Goal: Transaction & Acquisition: Purchase product/service

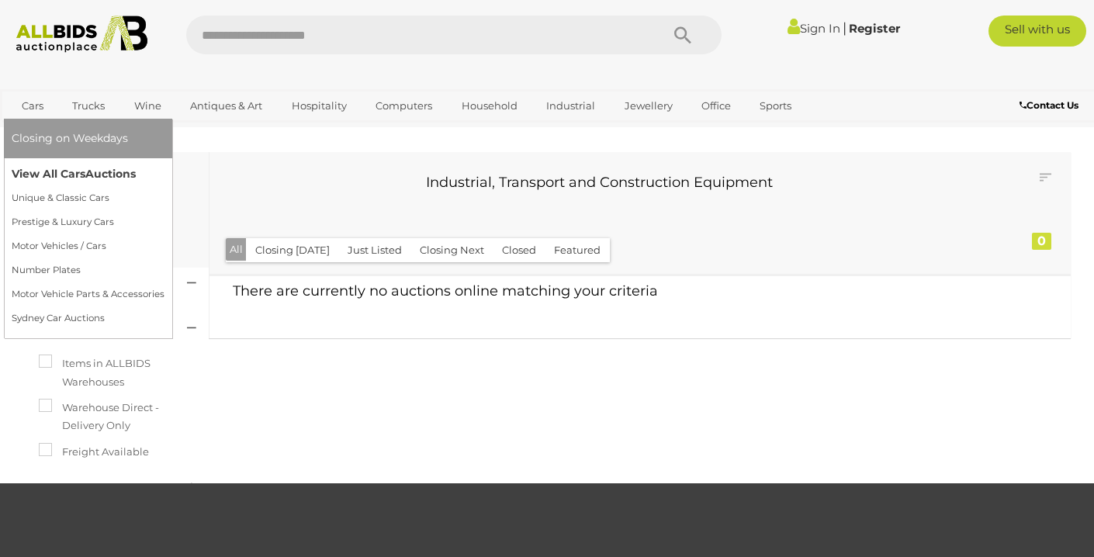
click at [36, 176] on link "View All Cars Auctions" at bounding box center [88, 174] width 153 height 24
click at [43, 179] on link "View All Cars Auctions" at bounding box center [88, 174] width 153 height 24
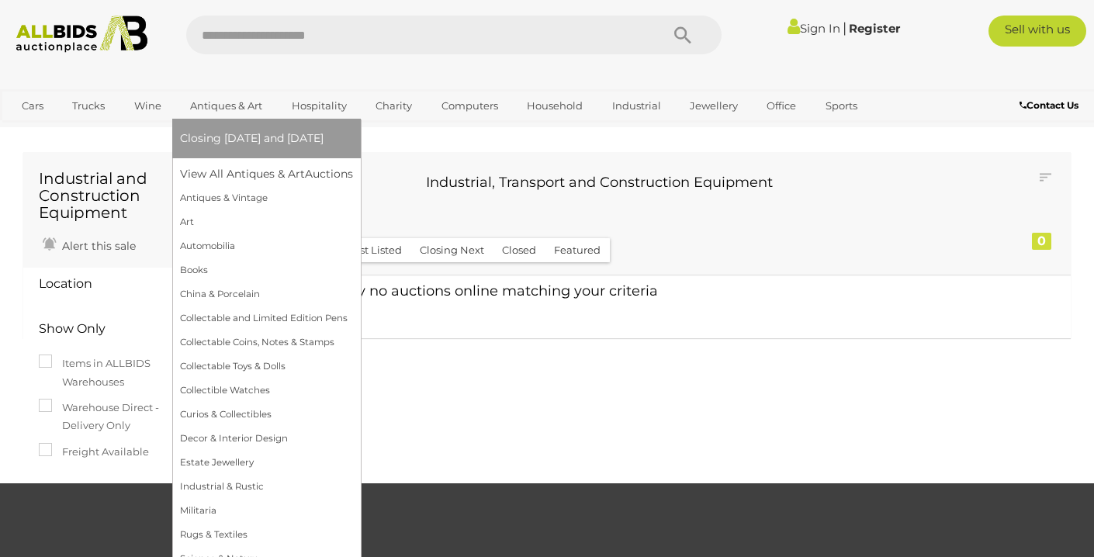
click at [233, 105] on link "Antiques & Art" at bounding box center [226, 106] width 92 height 26
click at [247, 174] on link "View All Antiques & Art Auctions" at bounding box center [271, 174] width 183 height 24
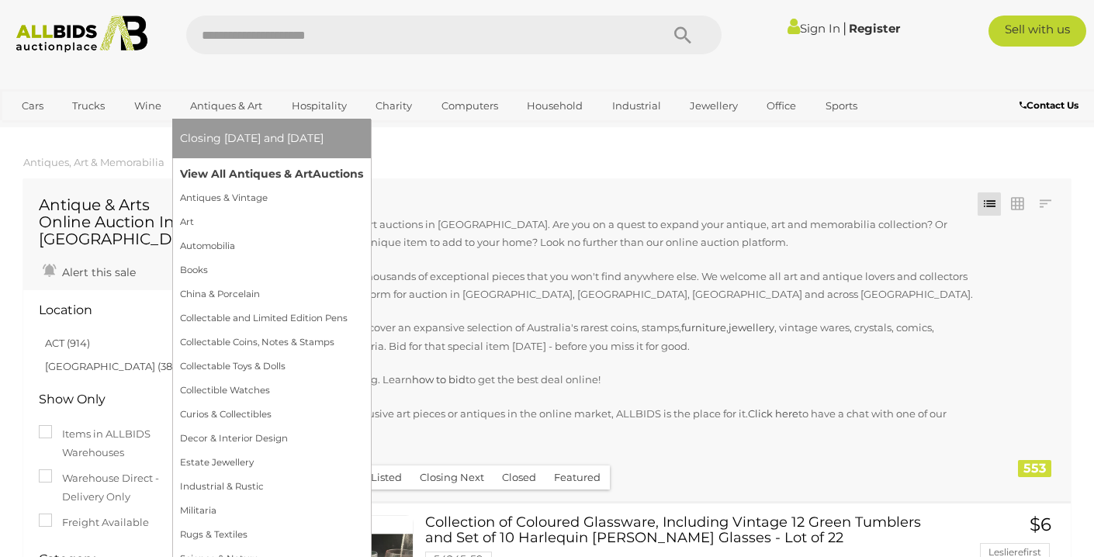
click at [242, 169] on link "View All Antiques & Art Auctions" at bounding box center [271, 174] width 183 height 24
click at [243, 176] on link "View All Antiques & Art Auctions" at bounding box center [271, 174] width 183 height 24
click at [229, 176] on link "View All Antiques & Art Auctions" at bounding box center [271, 174] width 183 height 24
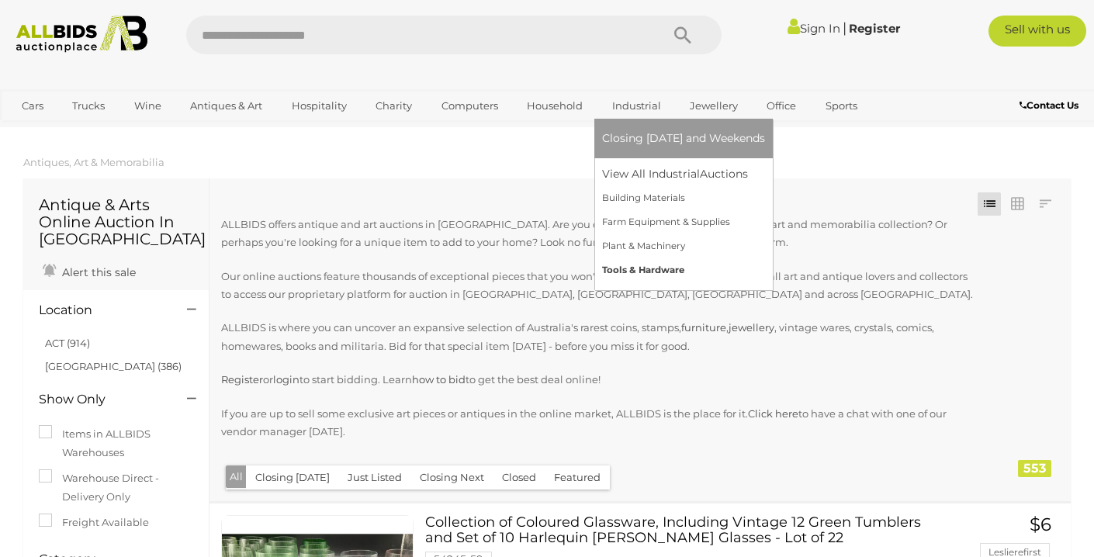
click at [662, 268] on link "Tools & Hardware" at bounding box center [683, 270] width 163 height 24
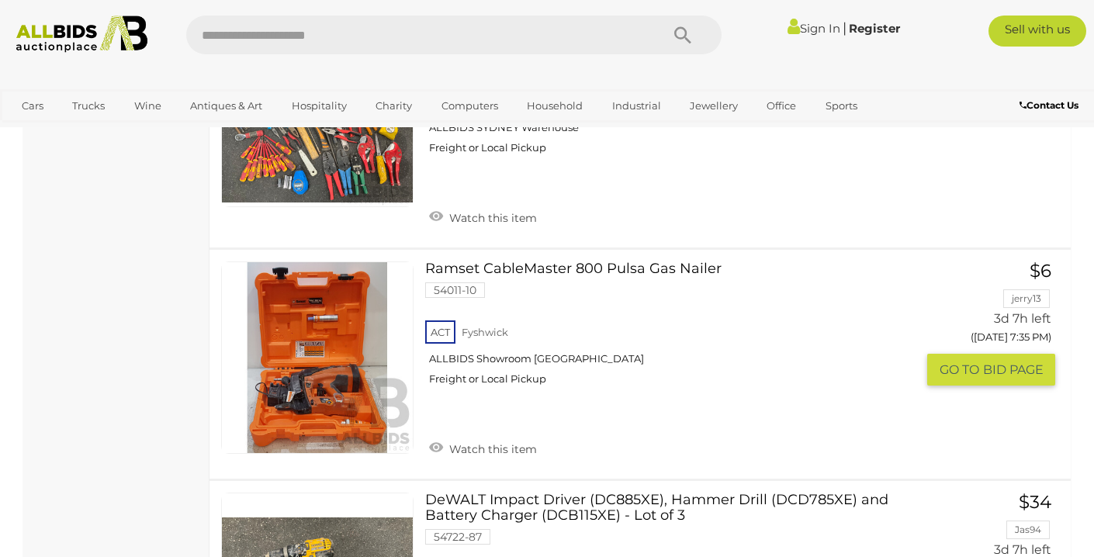
scroll to position [1305, 0]
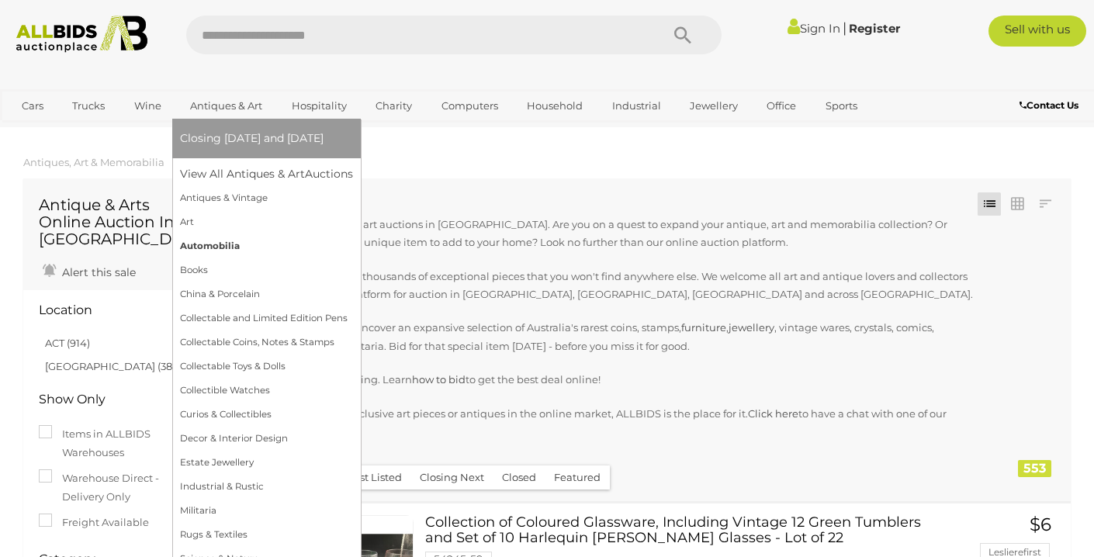
click at [216, 244] on link "Automobilia" at bounding box center [266, 246] width 173 height 24
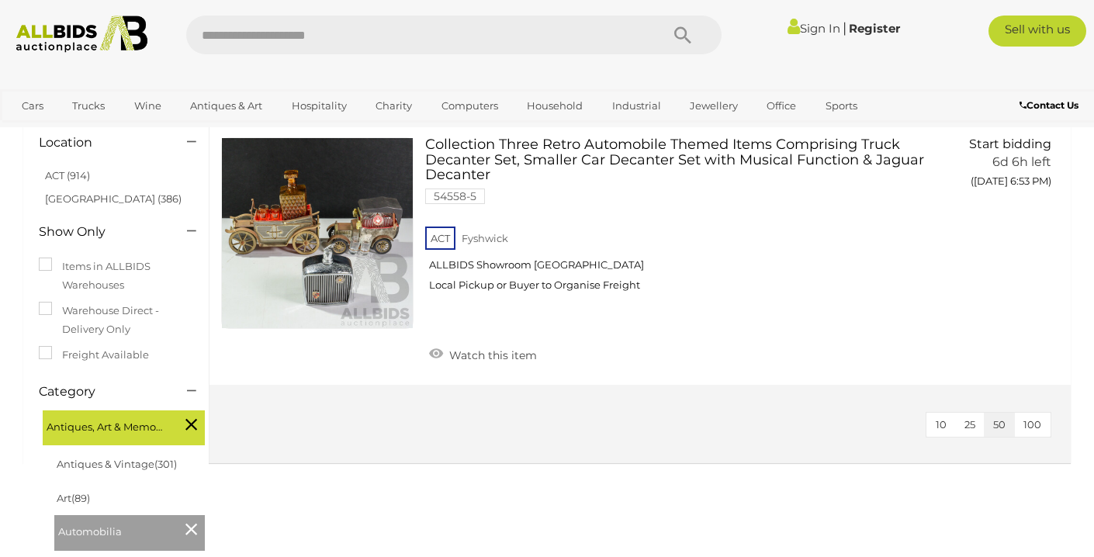
scroll to position [136, 0]
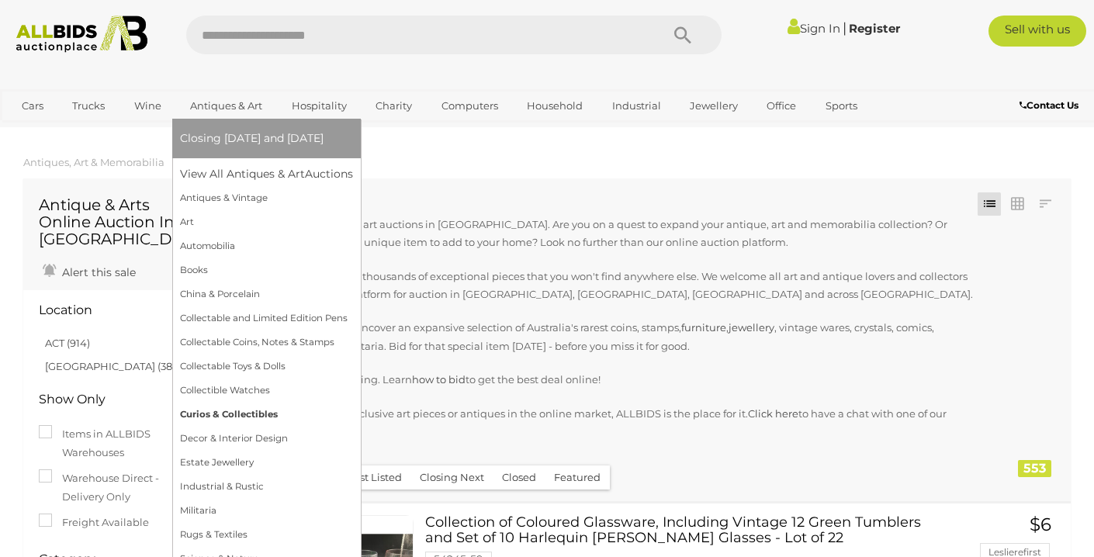
click at [243, 410] on link "Curios & Collectibles" at bounding box center [266, 415] width 173 height 24
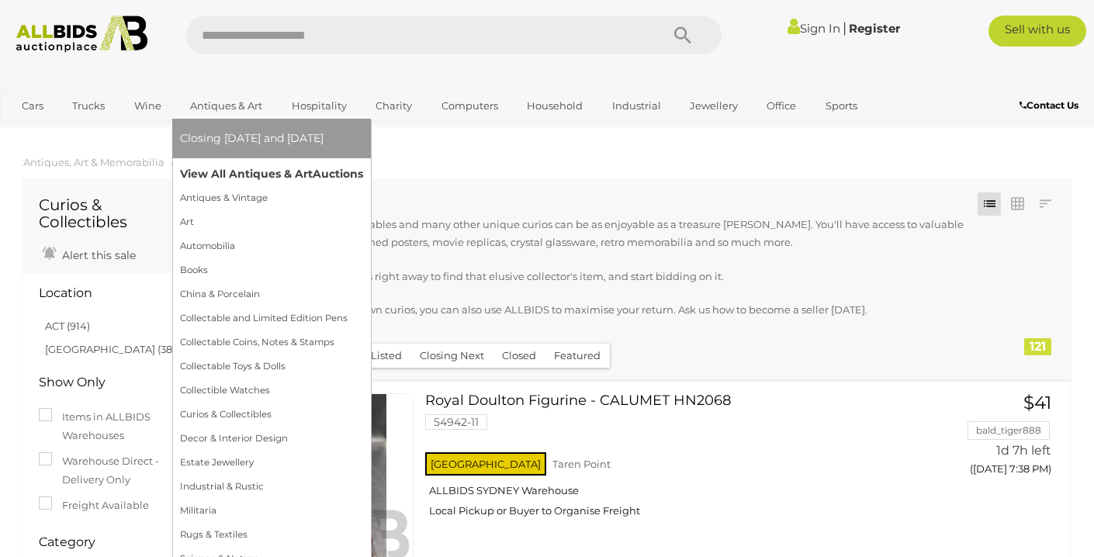
click at [239, 177] on link "View All Antiques & Art Auctions" at bounding box center [271, 174] width 183 height 24
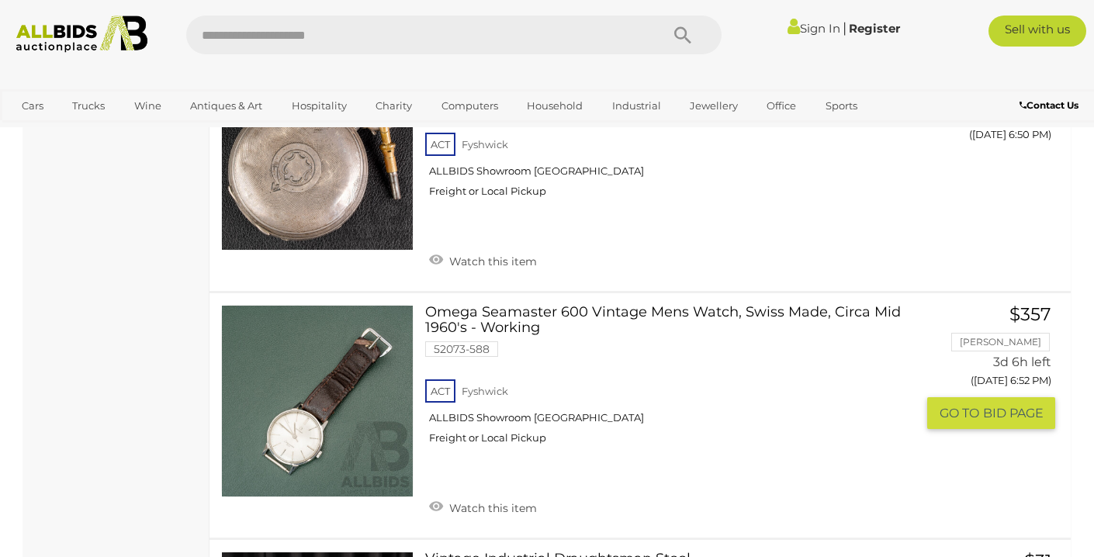
scroll to position [9303, 0]
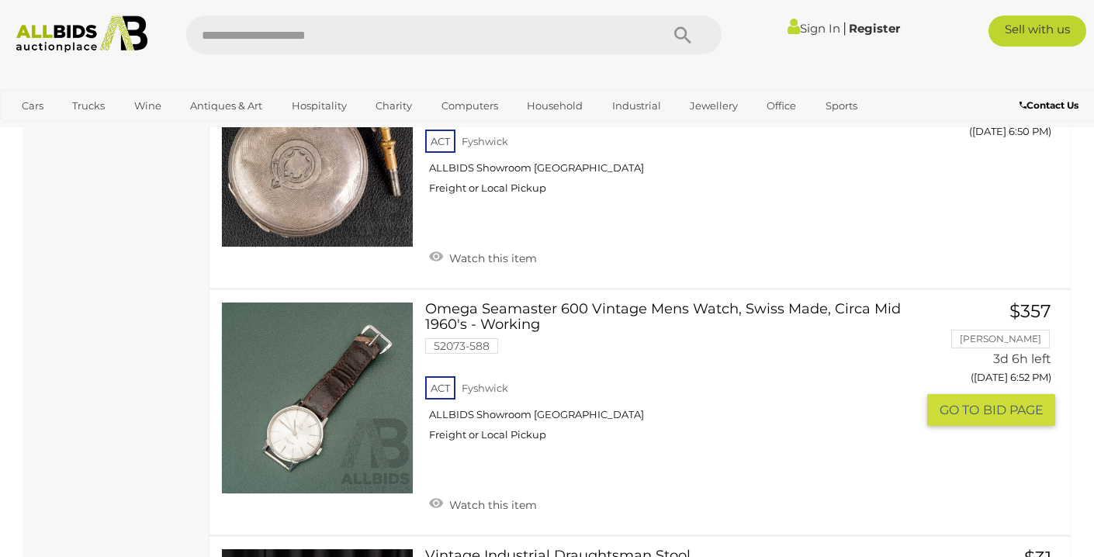
click at [313, 372] on link at bounding box center [317, 398] width 192 height 192
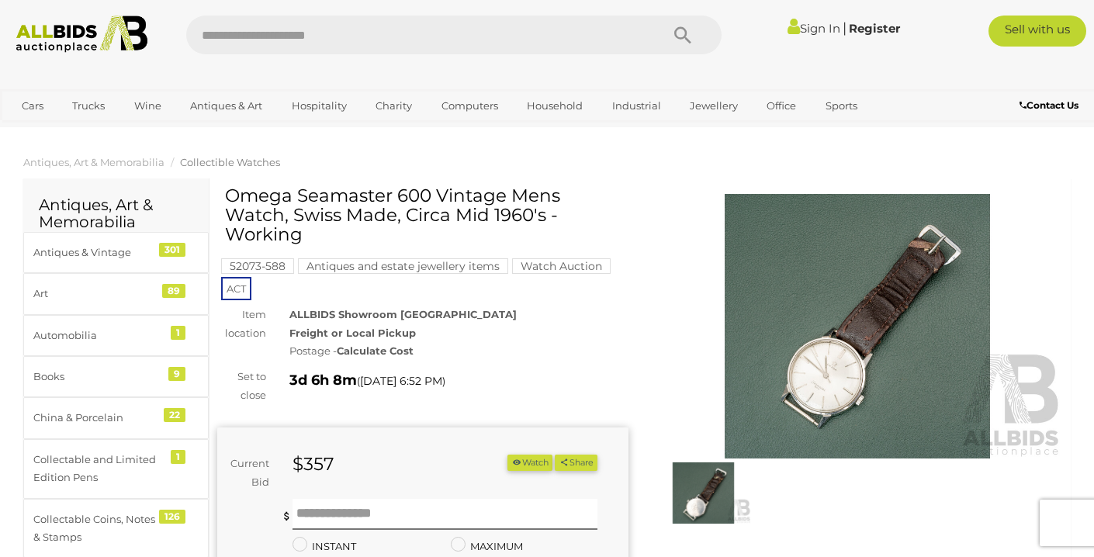
click at [862, 371] on img at bounding box center [857, 326] width 411 height 265
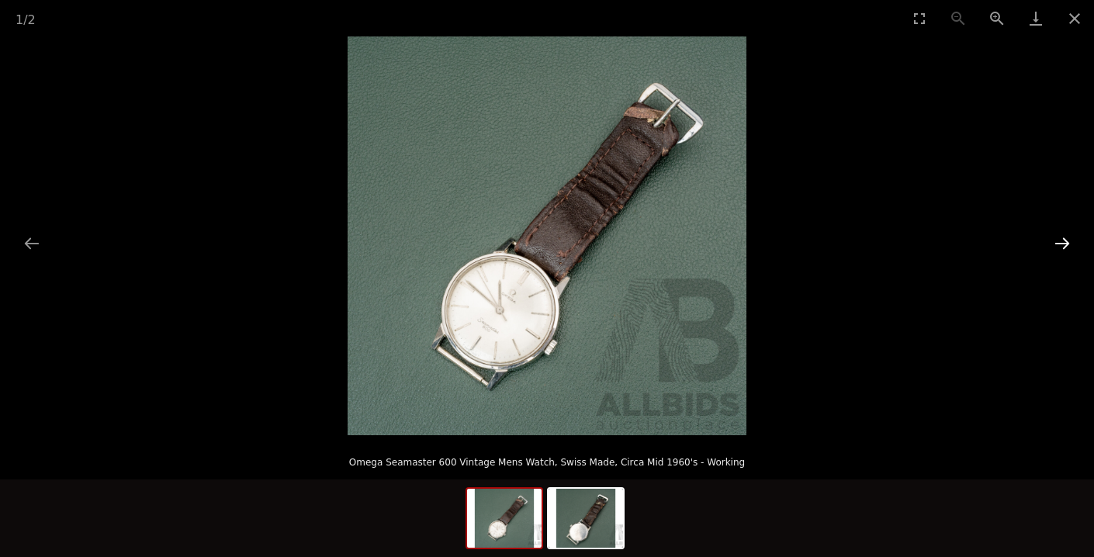
click at [1050, 243] on button "Next slide" at bounding box center [1062, 243] width 33 height 30
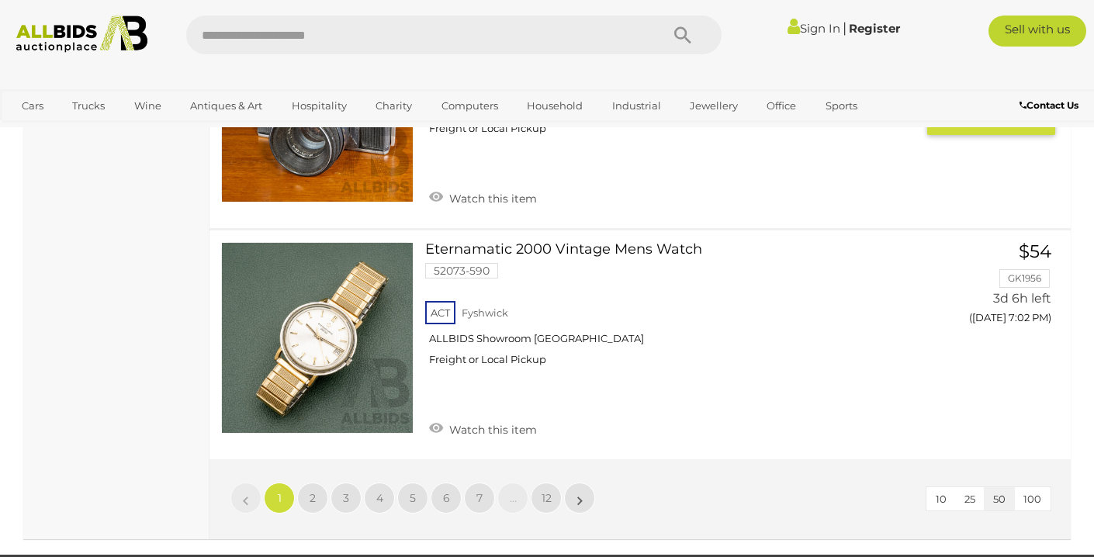
scroll to position [11980, 0]
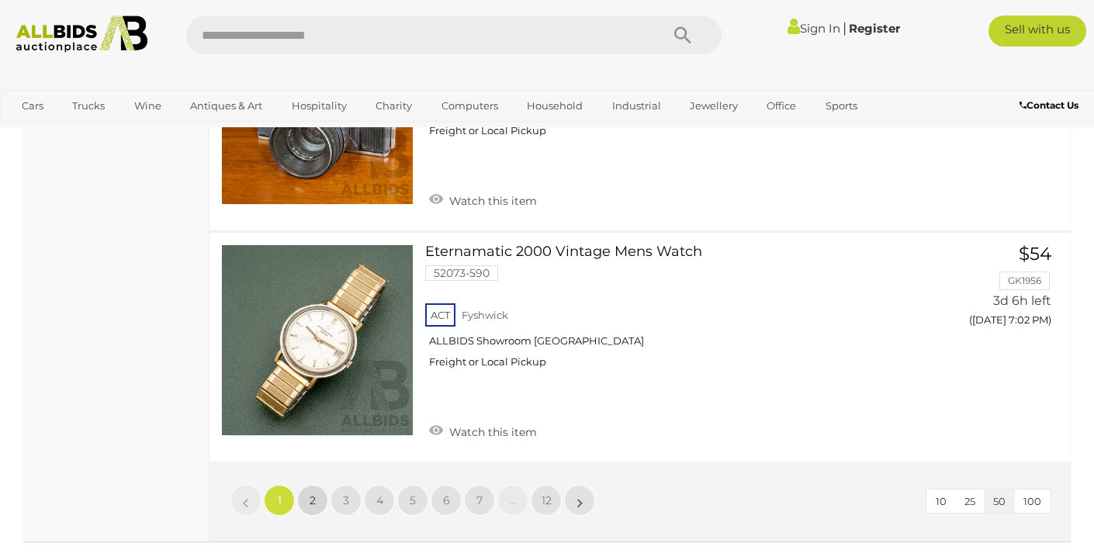
click at [312, 493] on span "2" at bounding box center [313, 500] width 6 height 14
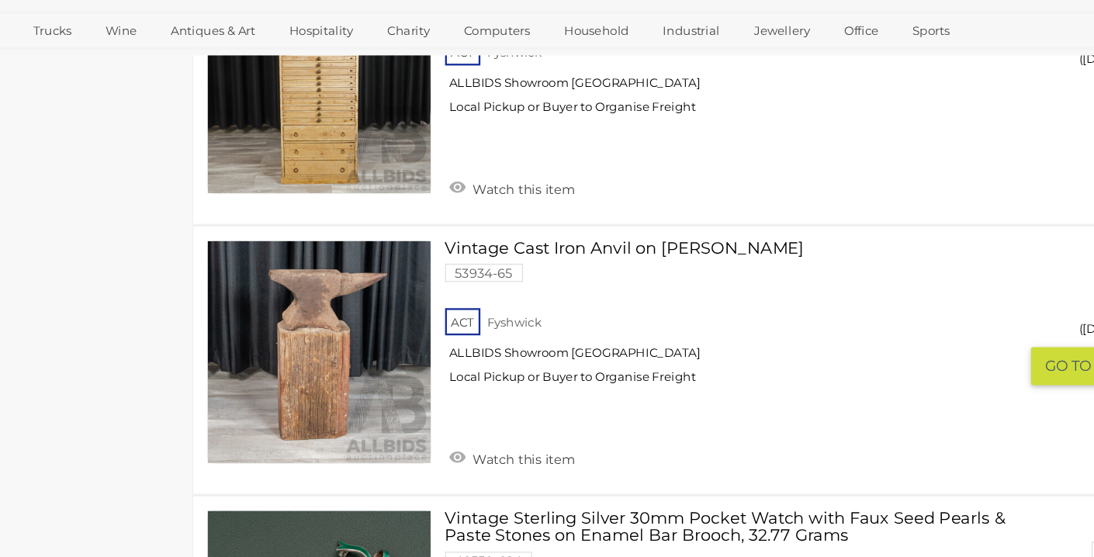
scroll to position [1647, 0]
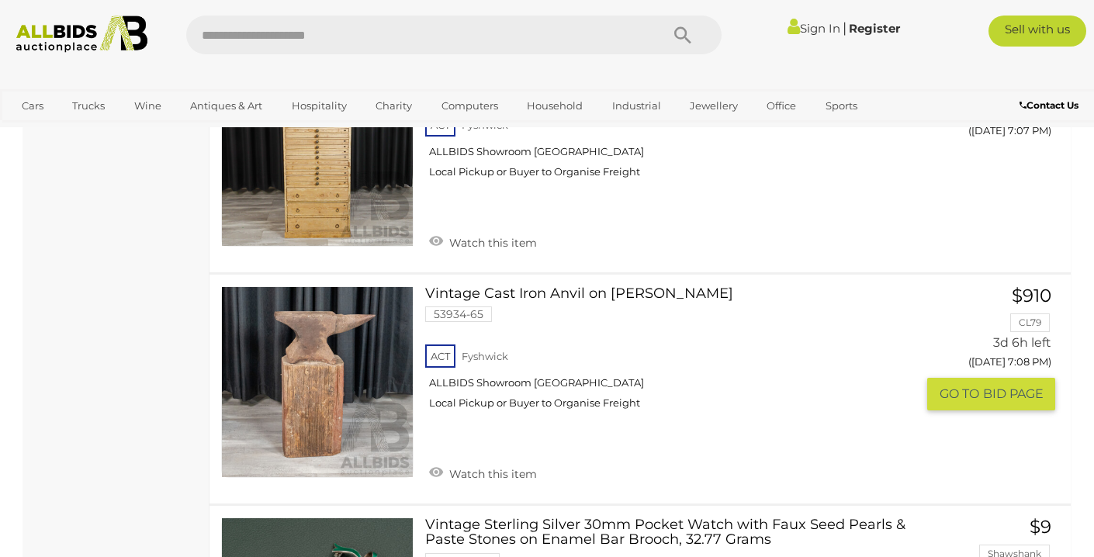
click at [306, 334] on link at bounding box center [317, 382] width 192 height 192
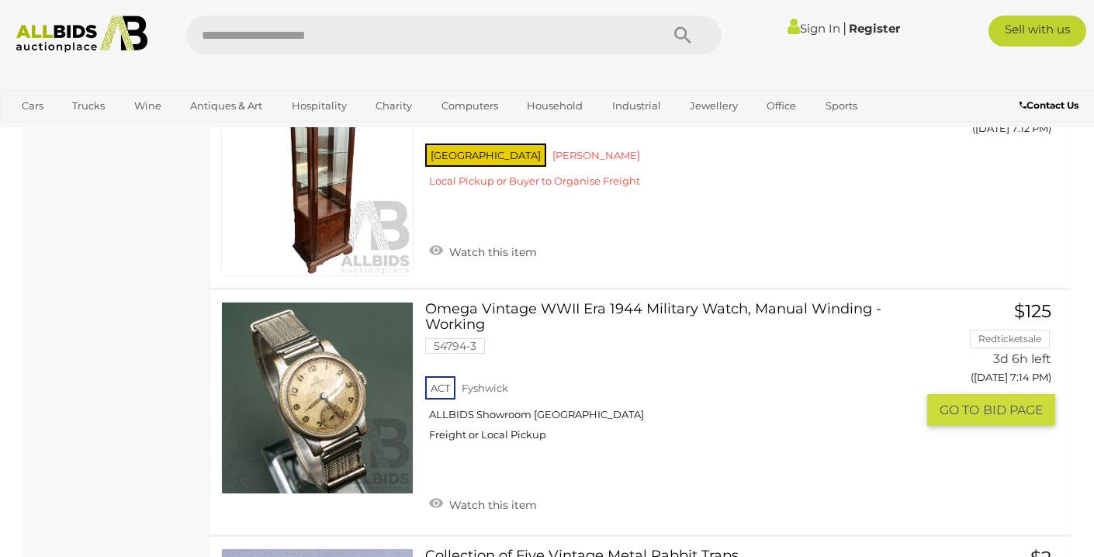
scroll to position [3032, 0]
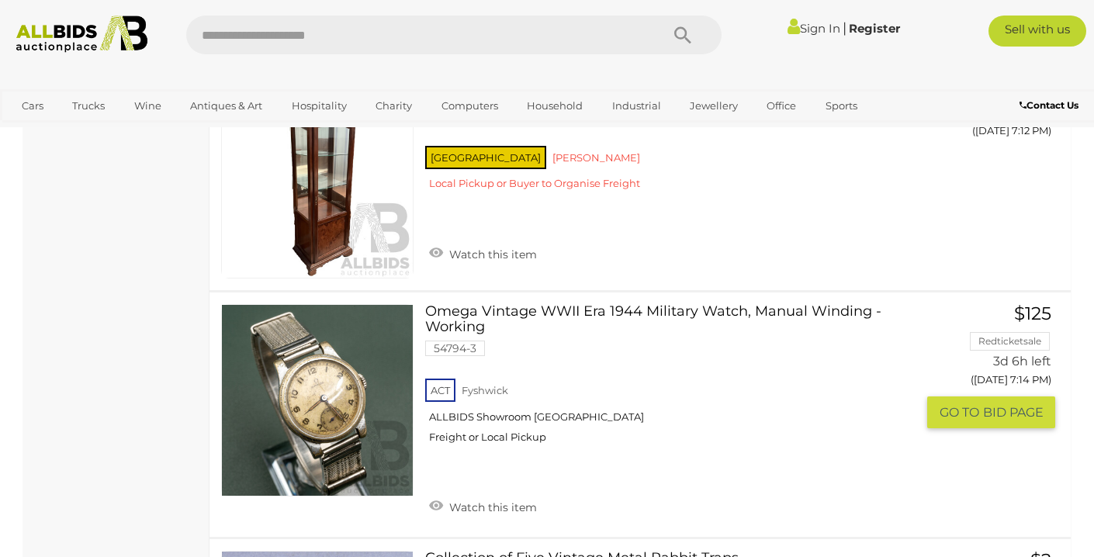
click at [326, 393] on link at bounding box center [317, 400] width 192 height 192
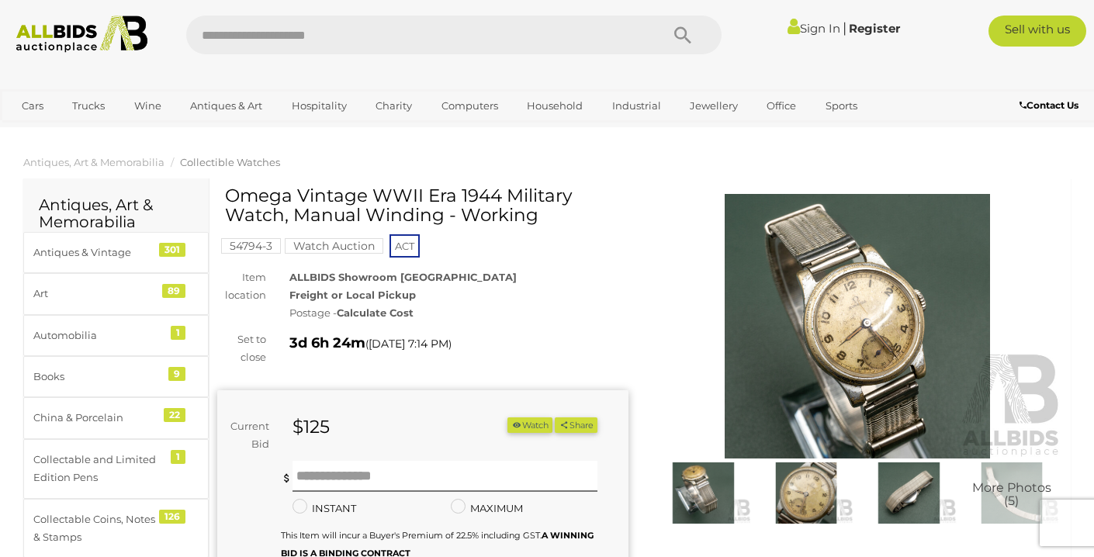
click at [846, 335] on img at bounding box center [857, 326] width 411 height 265
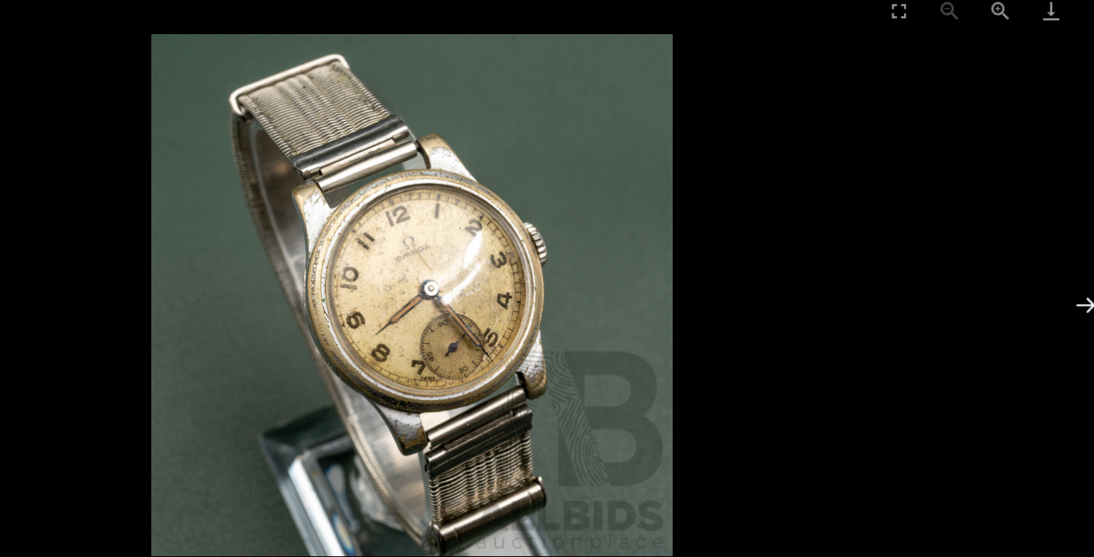
click at [1067, 237] on button "Next slide" at bounding box center [1062, 243] width 33 height 30
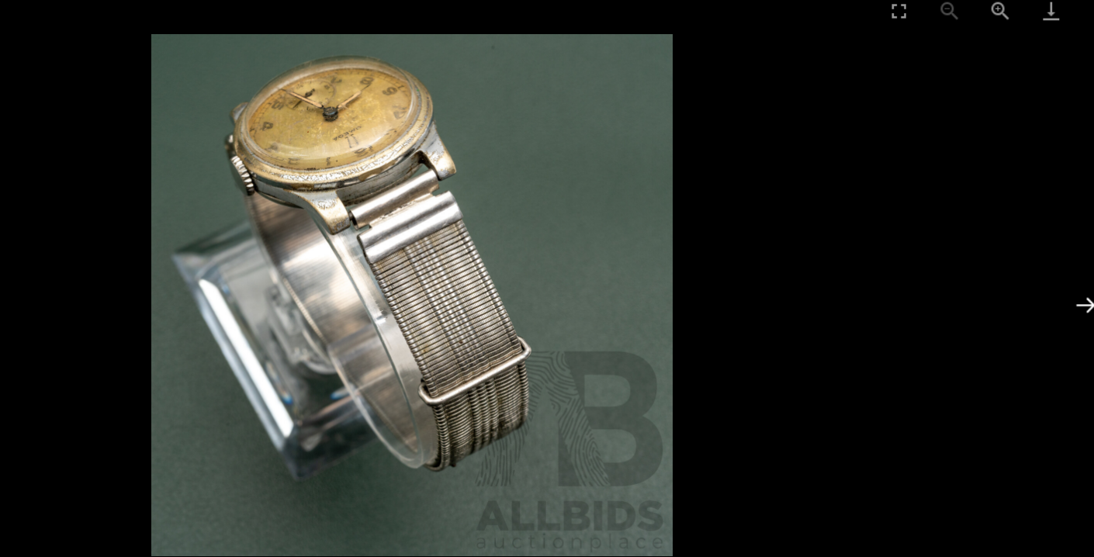
click at [1067, 237] on button "Next slide" at bounding box center [1062, 243] width 33 height 30
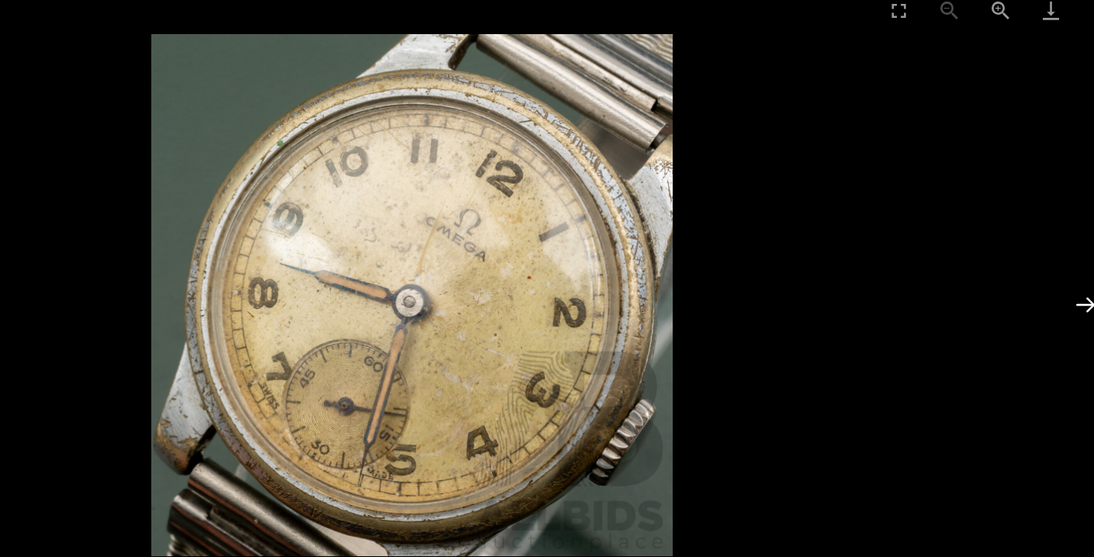
click at [1067, 237] on button "Next slide" at bounding box center [1062, 243] width 33 height 30
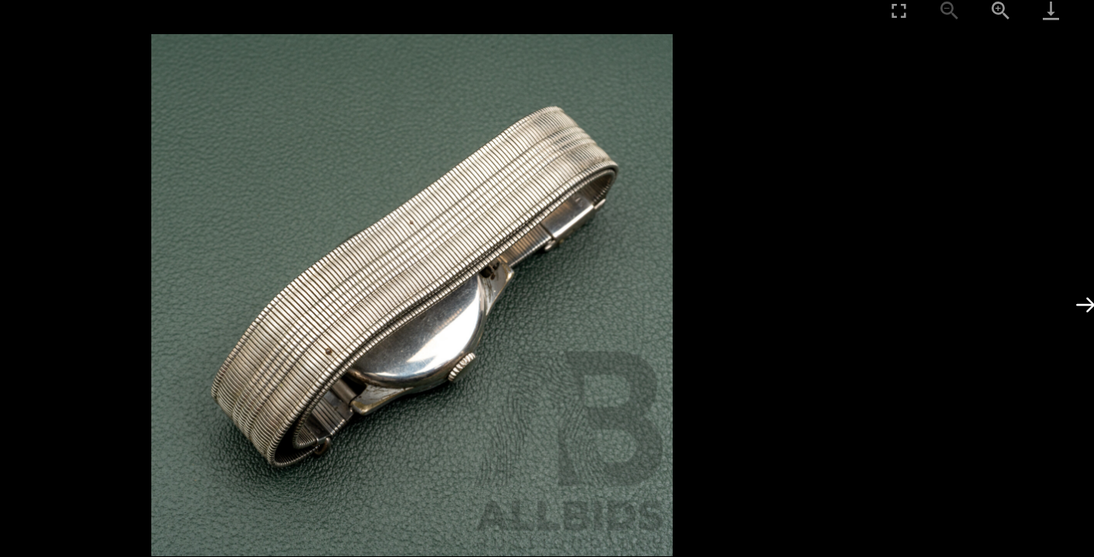
click at [1067, 237] on button "Next slide" at bounding box center [1062, 243] width 33 height 30
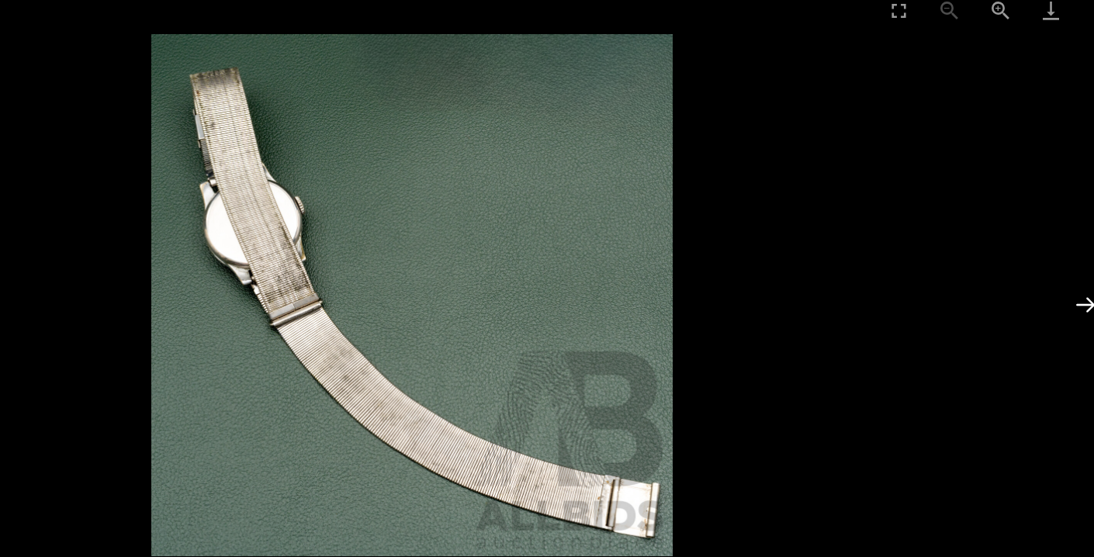
click at [1067, 237] on button "Next slide" at bounding box center [1062, 243] width 33 height 30
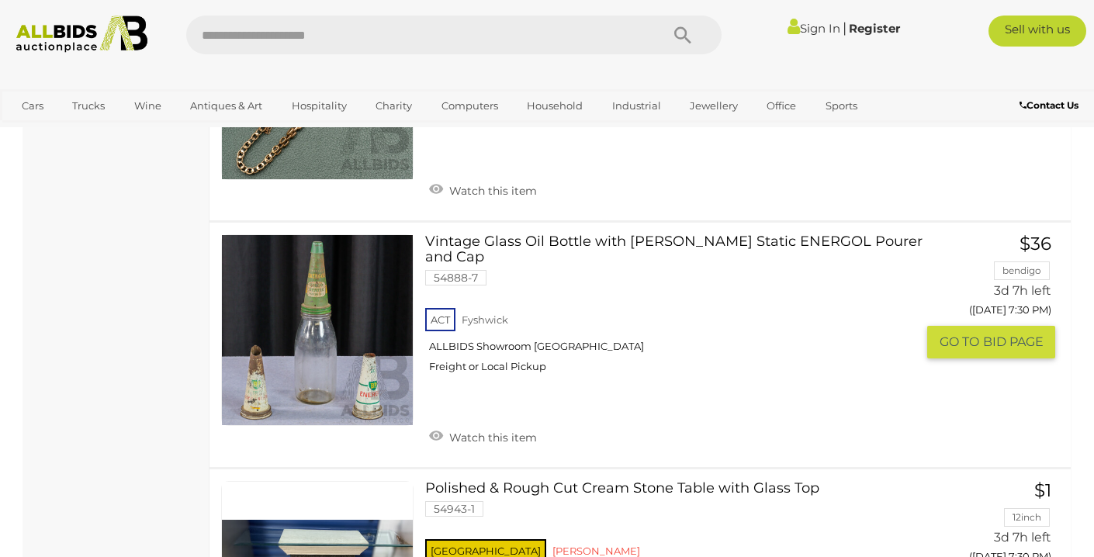
scroll to position [7370, 0]
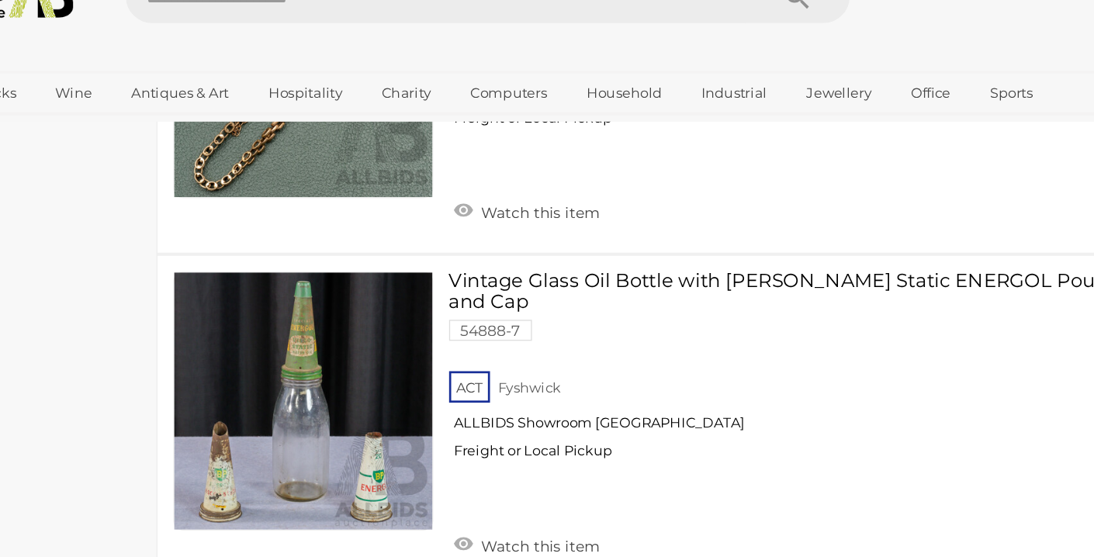
click at [296, 301] on link at bounding box center [317, 334] width 192 height 192
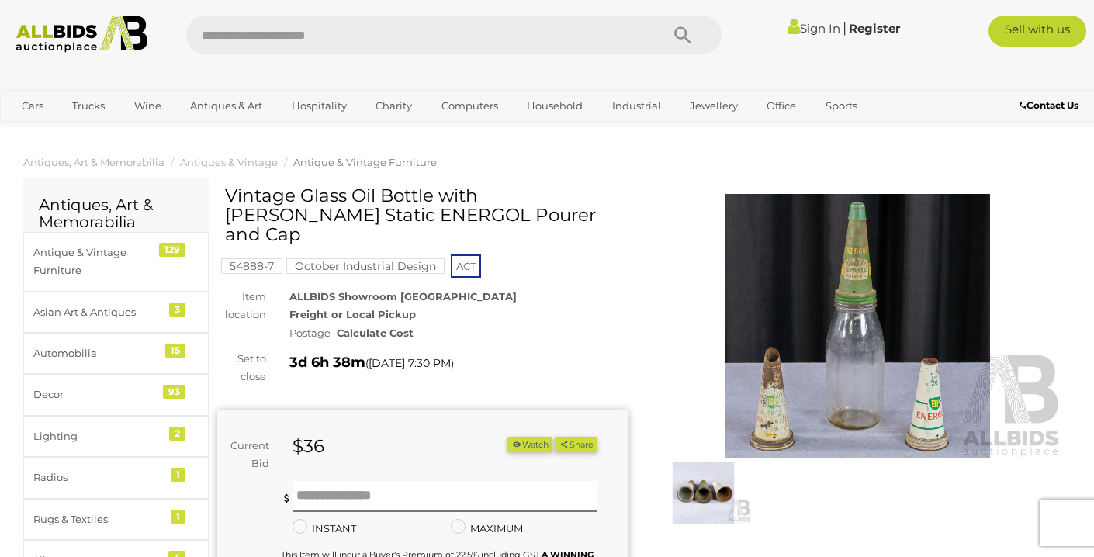
click at [694, 487] on img at bounding box center [702, 492] width 95 height 61
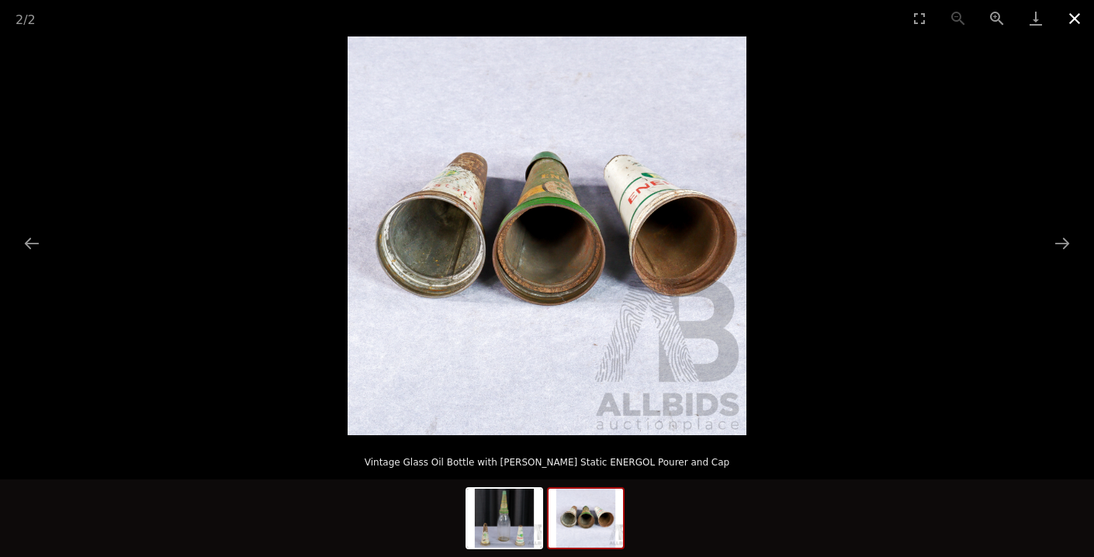
click at [1070, 26] on button "Close gallery" at bounding box center [1074, 18] width 39 height 36
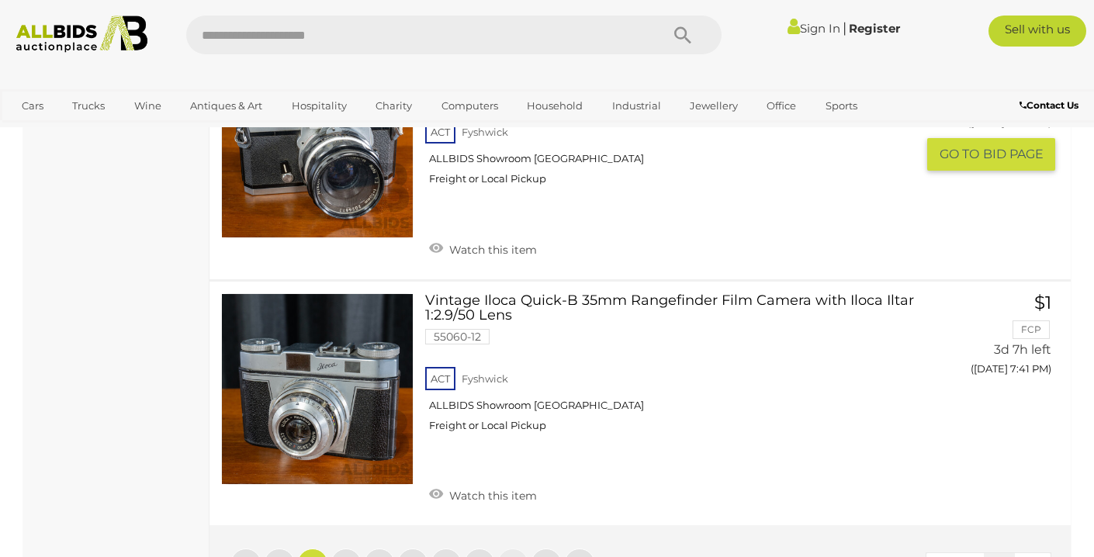
scroll to position [11852, 0]
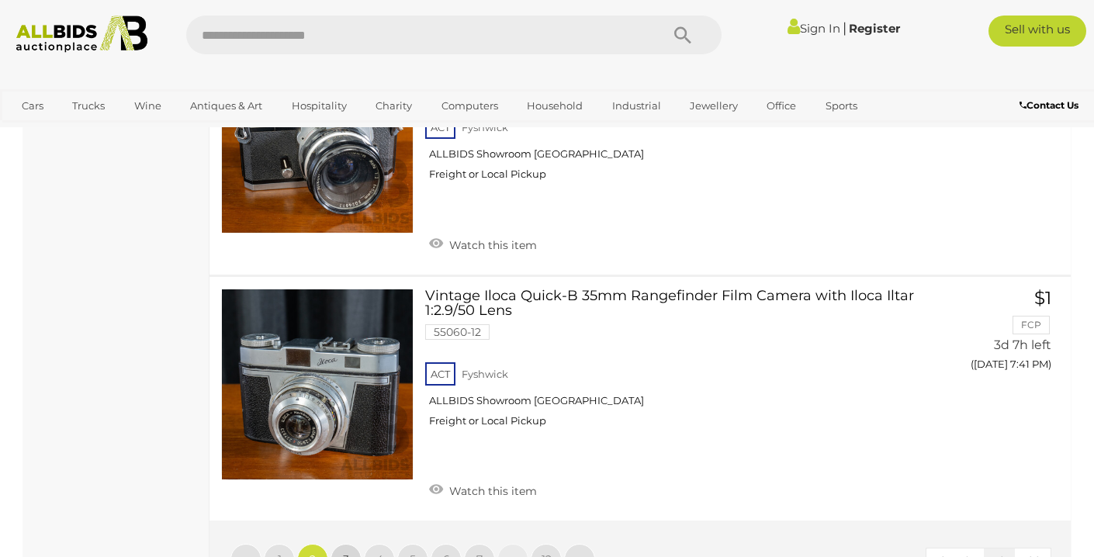
click at [341, 544] on link "3" at bounding box center [345, 559] width 31 height 31
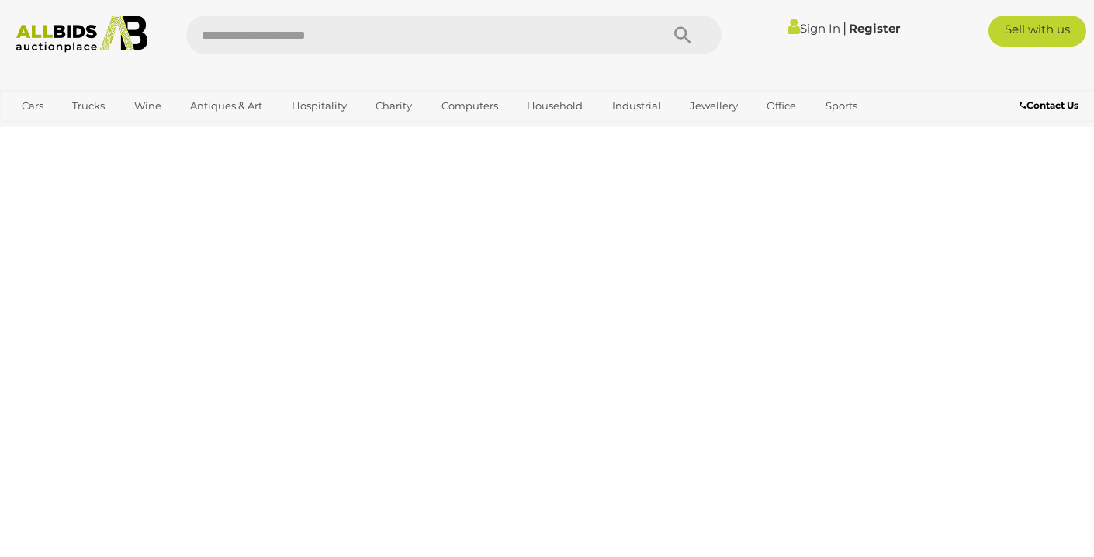
scroll to position [346, 0]
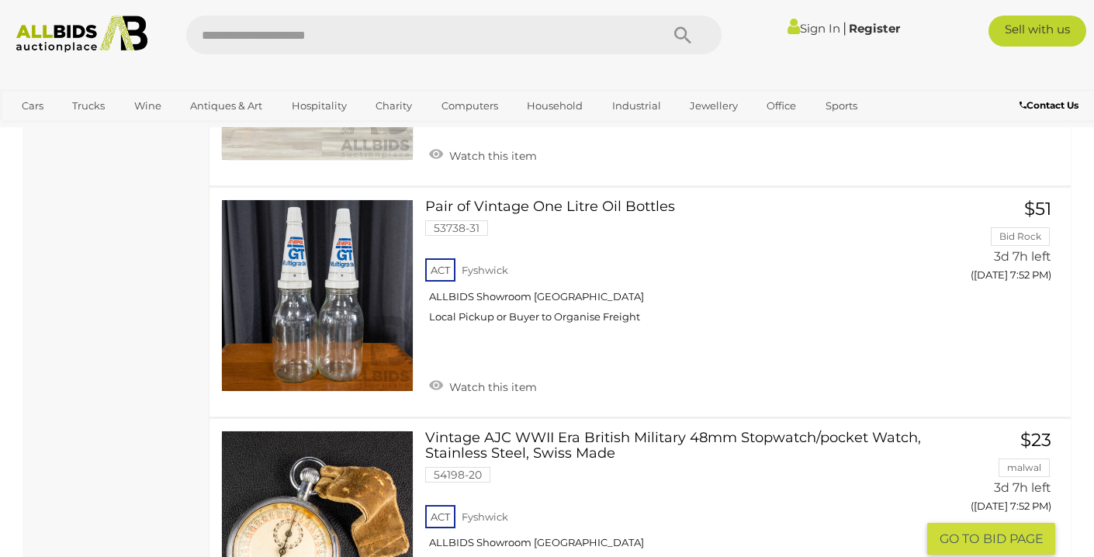
scroll to position [4715, 0]
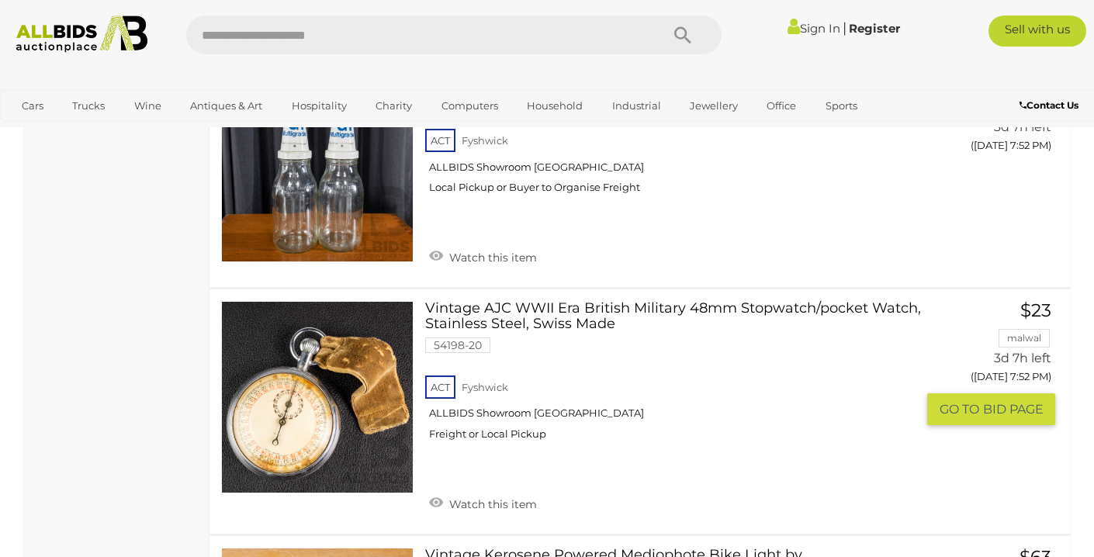
click at [296, 366] on link at bounding box center [317, 397] width 192 height 192
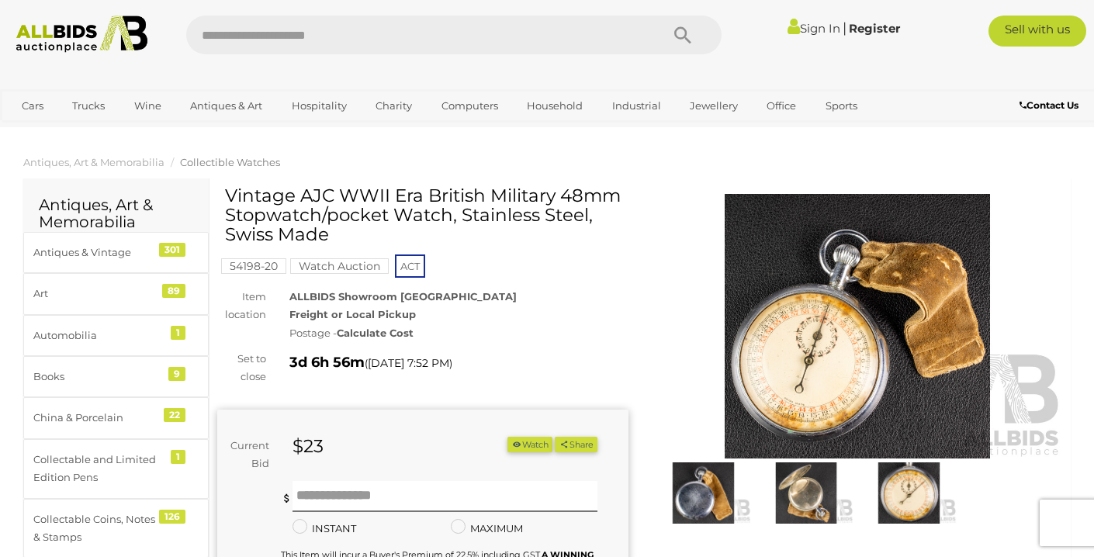
click at [836, 382] on img at bounding box center [857, 326] width 411 height 265
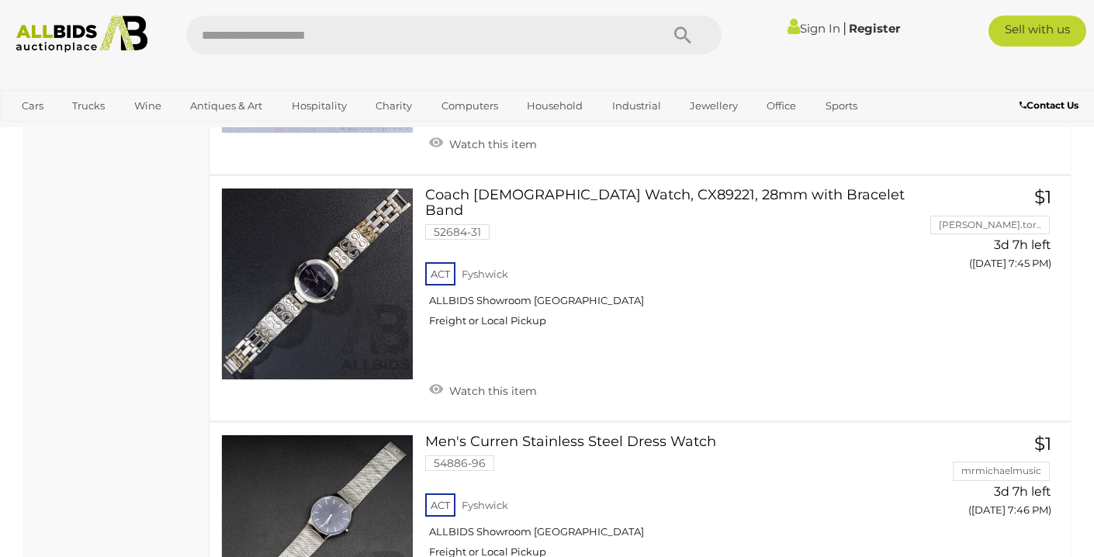
scroll to position [4893, 0]
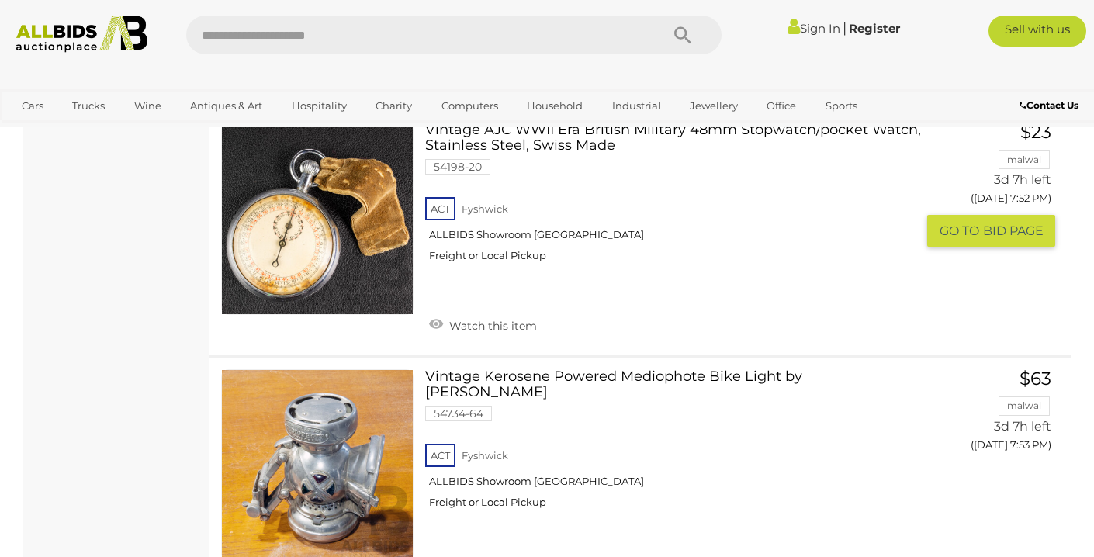
click at [356, 221] on link at bounding box center [317, 219] width 192 height 192
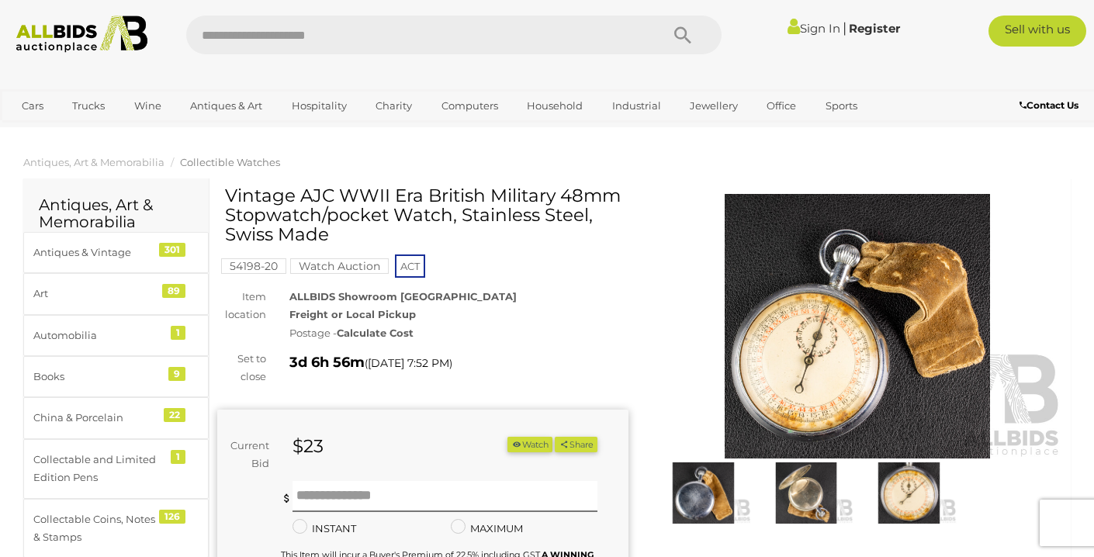
click at [708, 495] on img at bounding box center [702, 492] width 95 height 61
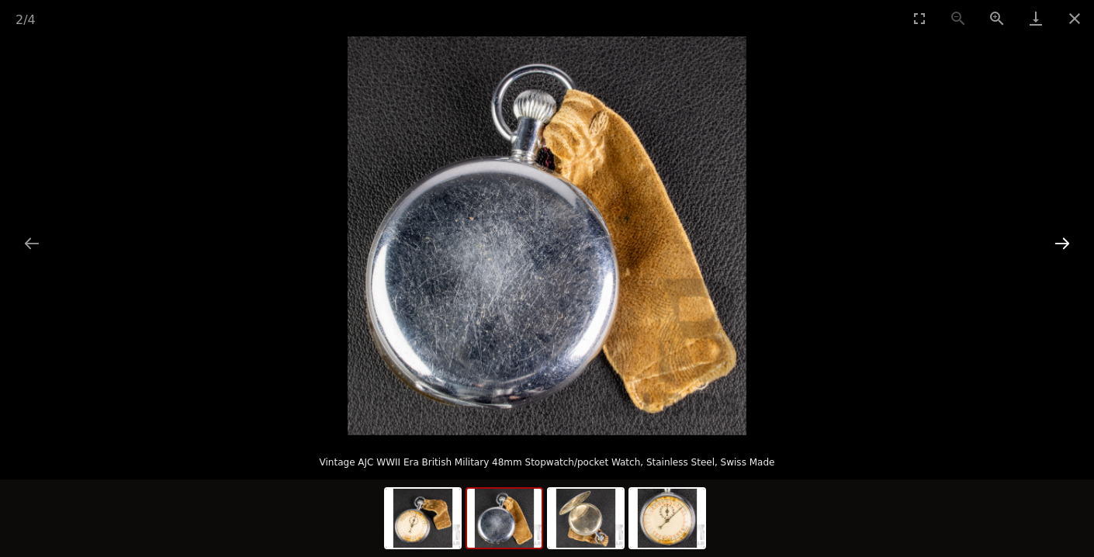
click at [1065, 244] on button "Next slide" at bounding box center [1062, 243] width 33 height 30
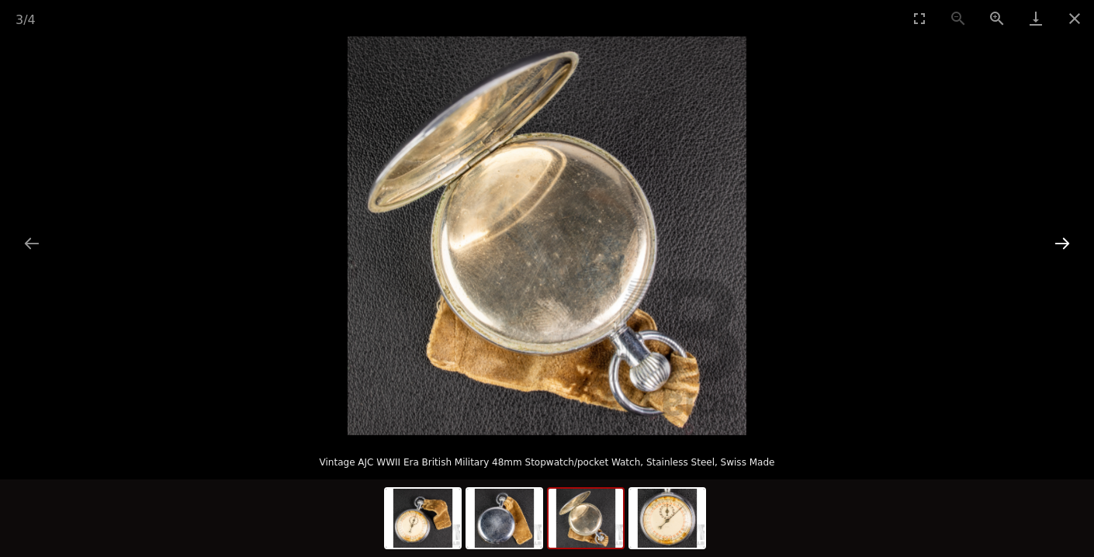
click at [1065, 244] on button "Next slide" at bounding box center [1062, 243] width 33 height 30
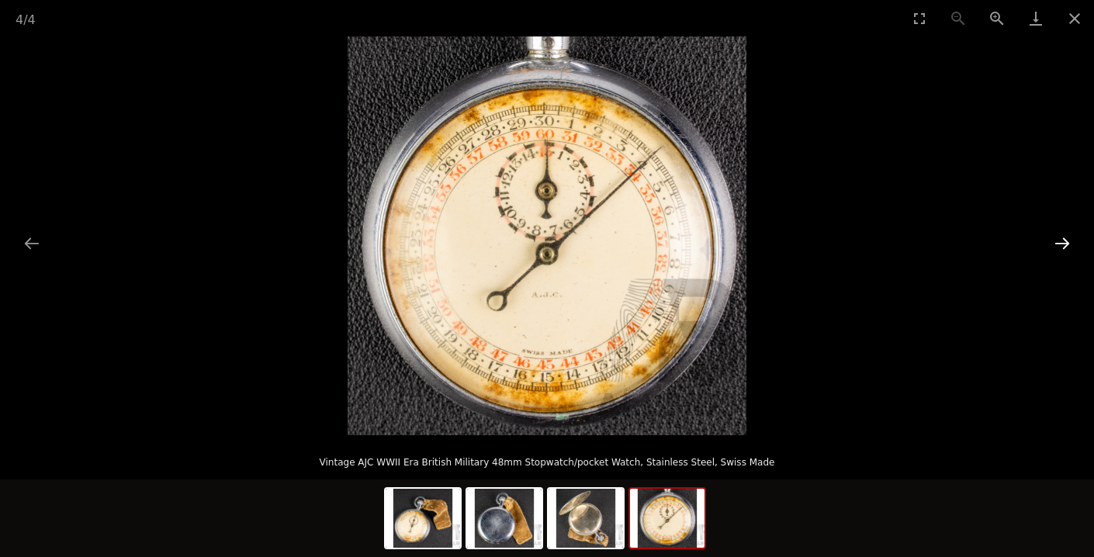
click at [1065, 244] on button "Next slide" at bounding box center [1062, 243] width 33 height 30
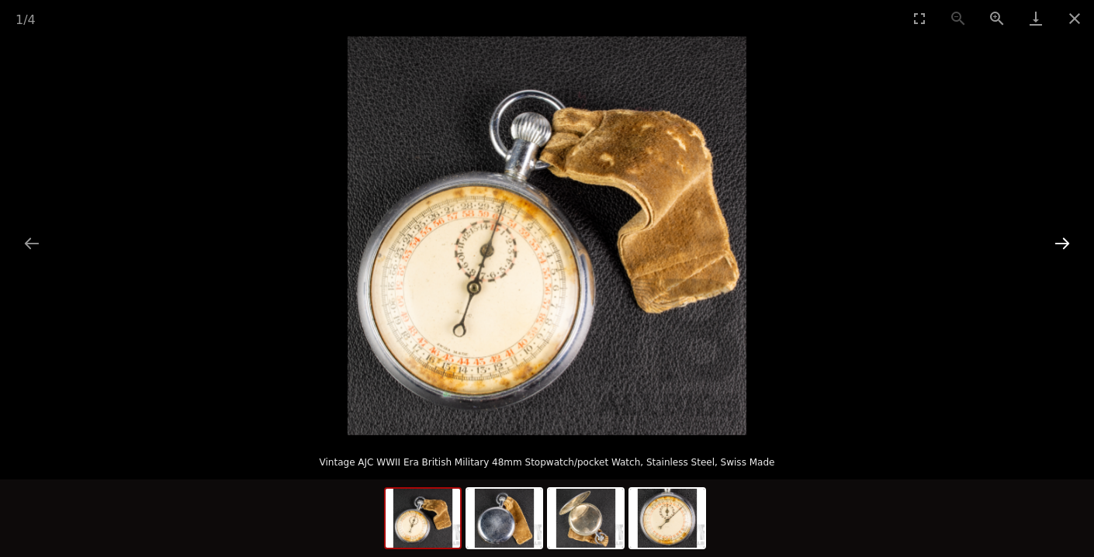
click at [1065, 244] on button "Next slide" at bounding box center [1062, 243] width 33 height 30
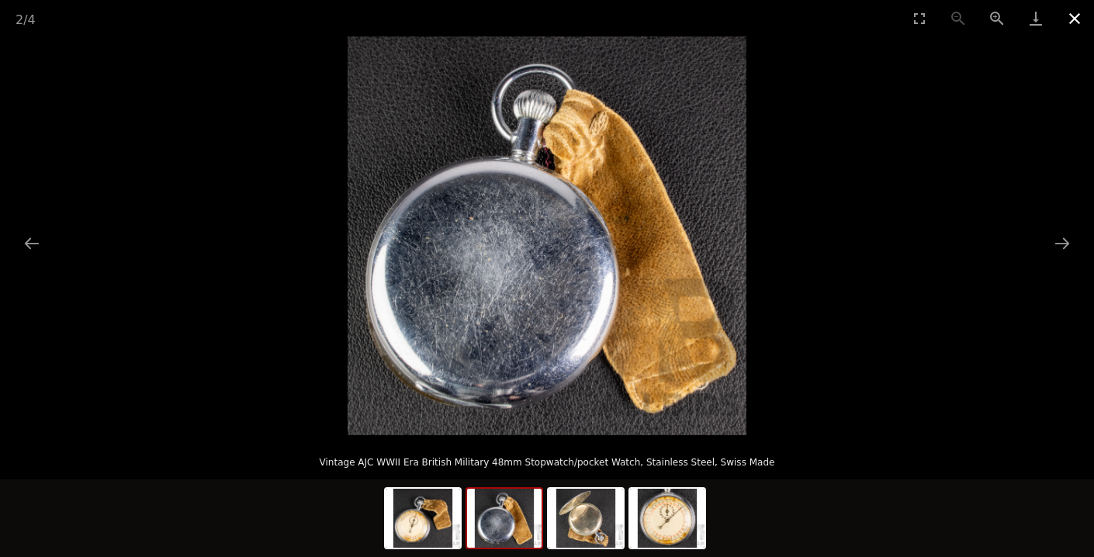
click at [1075, 16] on button "Close gallery" at bounding box center [1074, 18] width 39 height 36
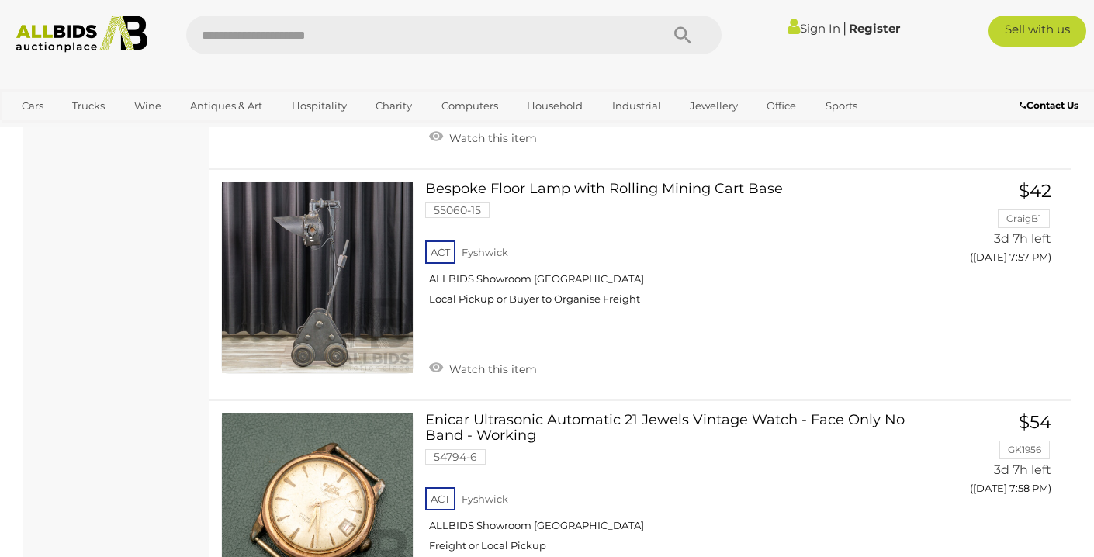
scroll to position [7212, 0]
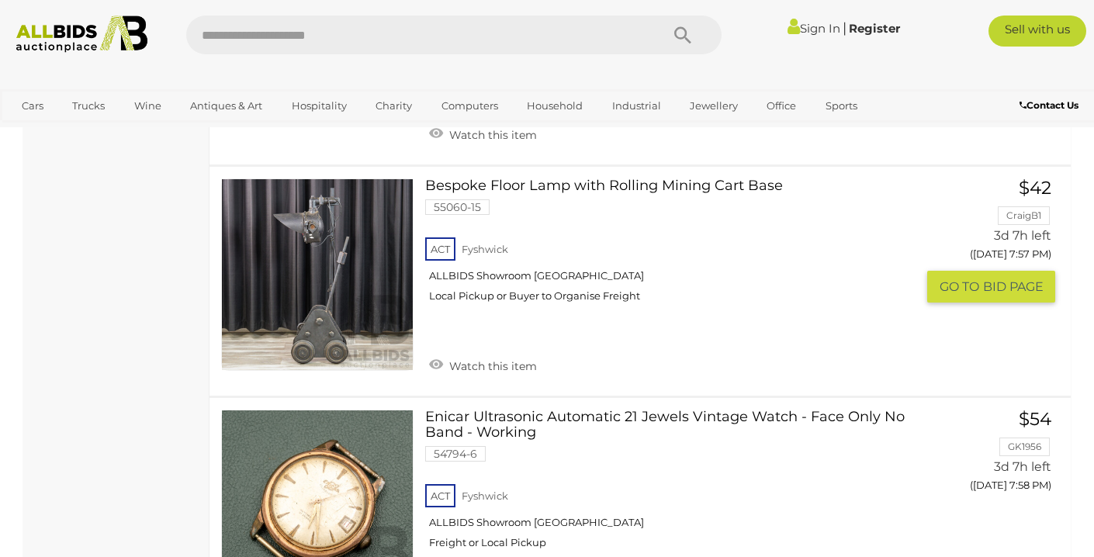
click at [313, 223] on link at bounding box center [317, 274] width 192 height 192
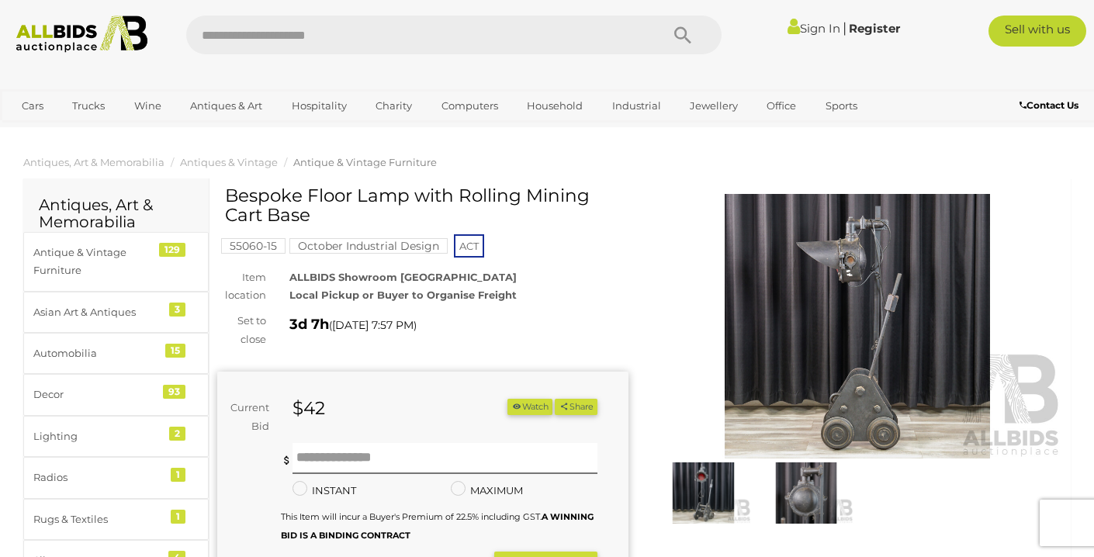
click at [879, 344] on img at bounding box center [857, 326] width 411 height 265
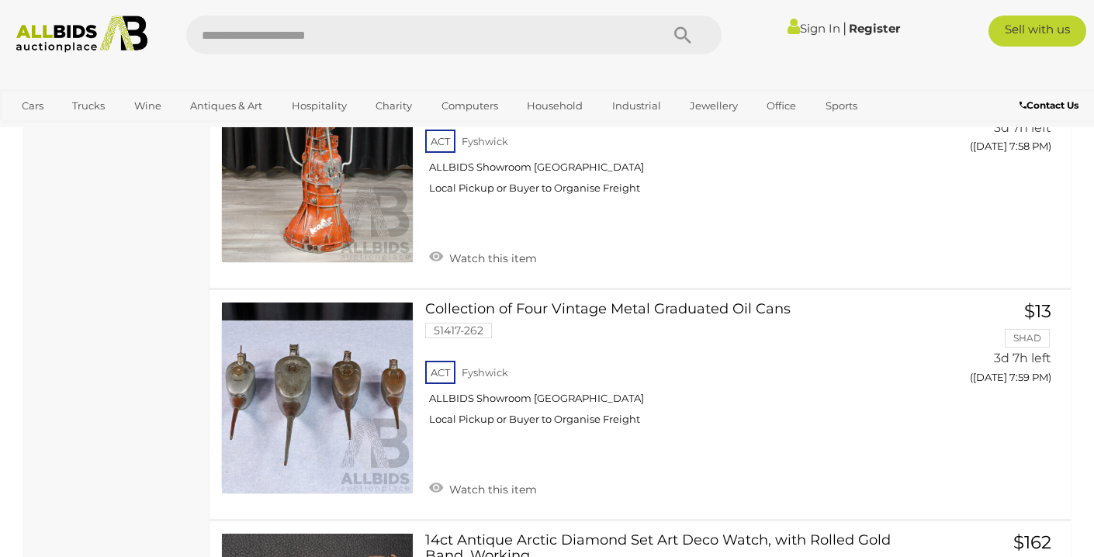
scroll to position [7796, 0]
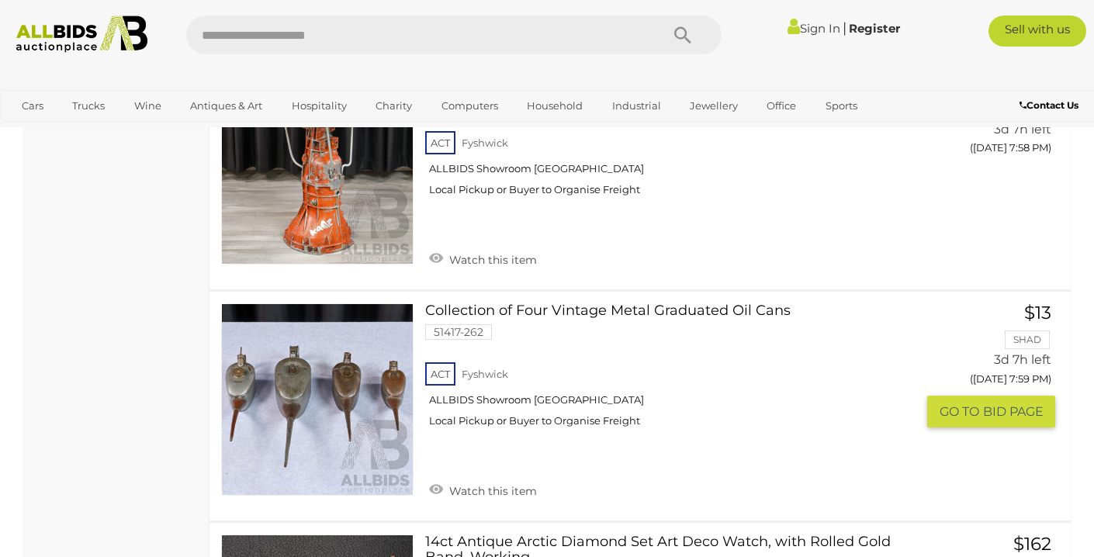
click at [484, 478] on link "Watch this item" at bounding box center [483, 489] width 116 height 23
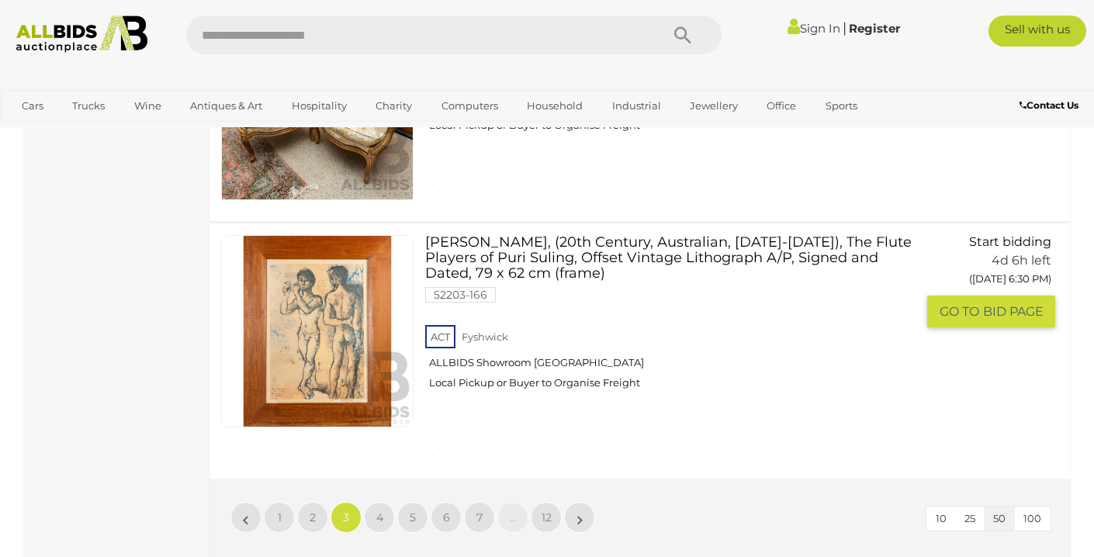
scroll to position [11686, 0]
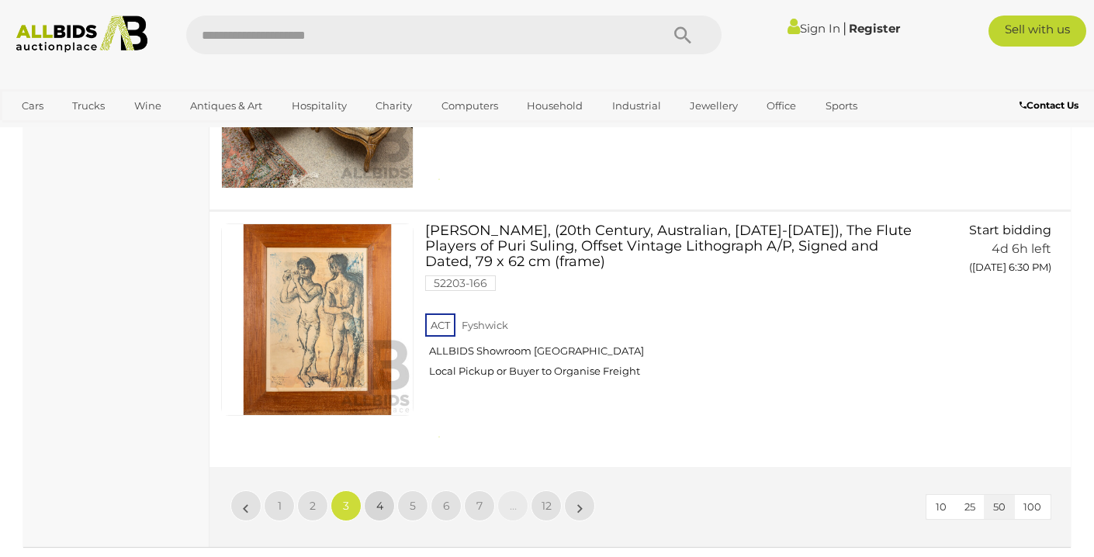
click at [384, 490] on link "4" at bounding box center [379, 505] width 31 height 31
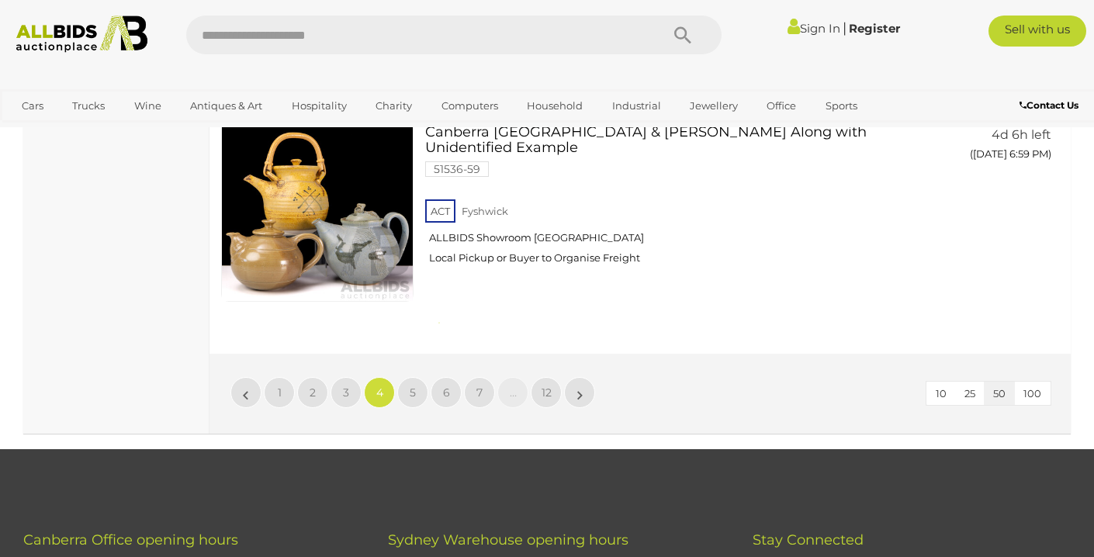
scroll to position [12191, 0]
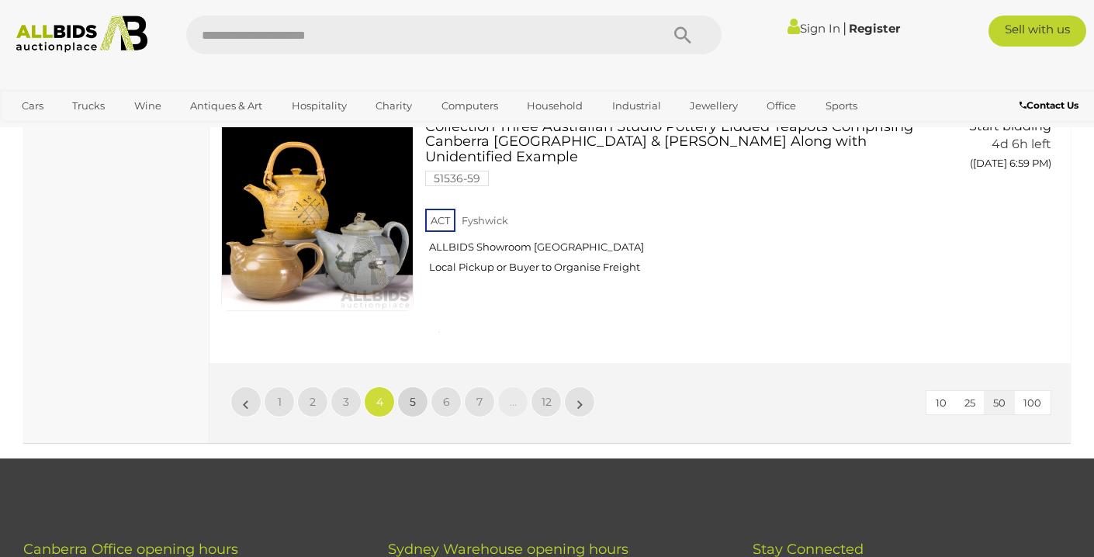
click at [409, 386] on link "5" at bounding box center [412, 401] width 31 height 31
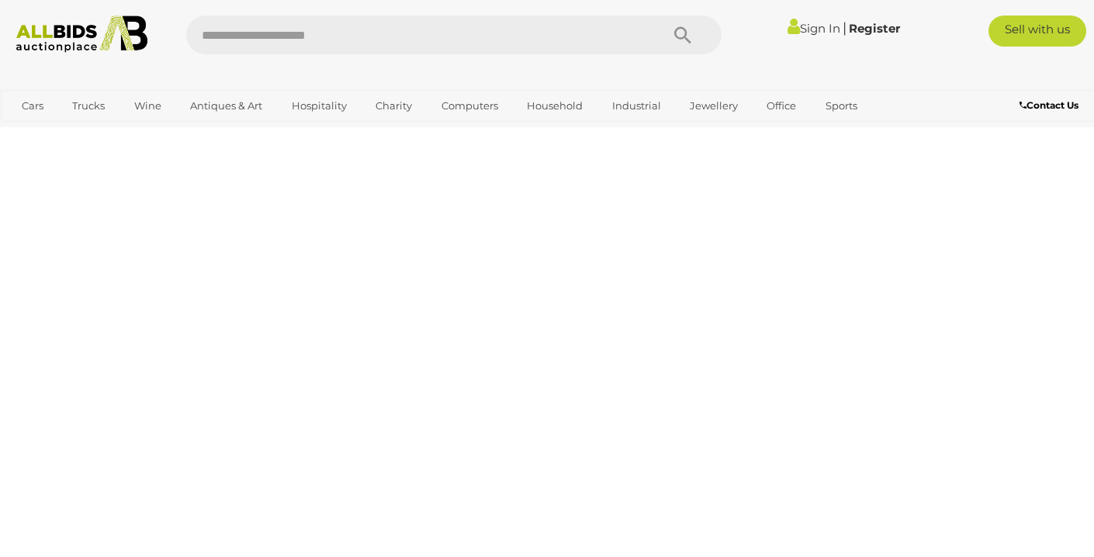
scroll to position [346, 0]
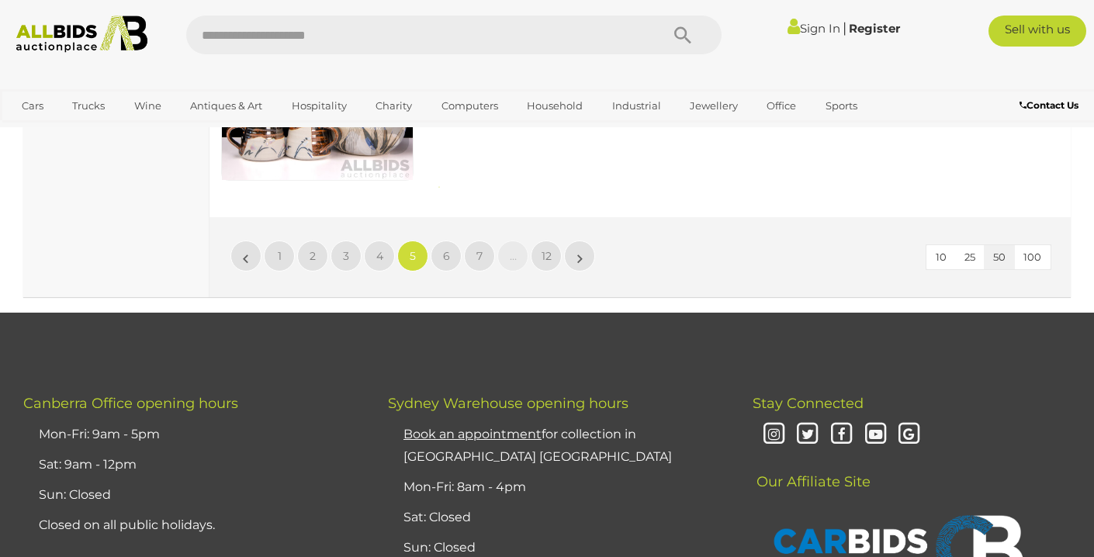
scroll to position [12155, 0]
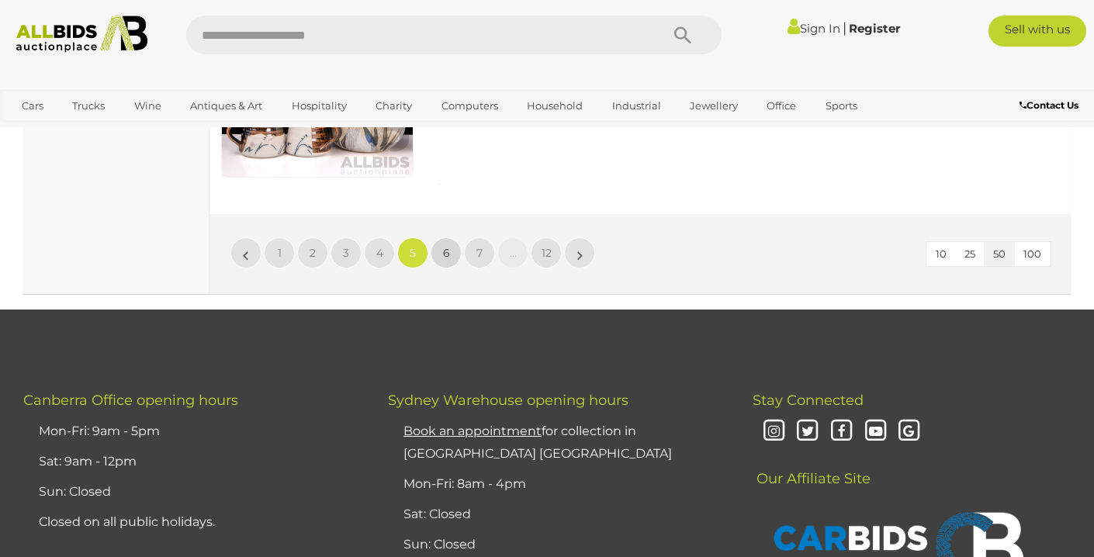
click at [445, 246] on span "6" at bounding box center [446, 253] width 7 height 14
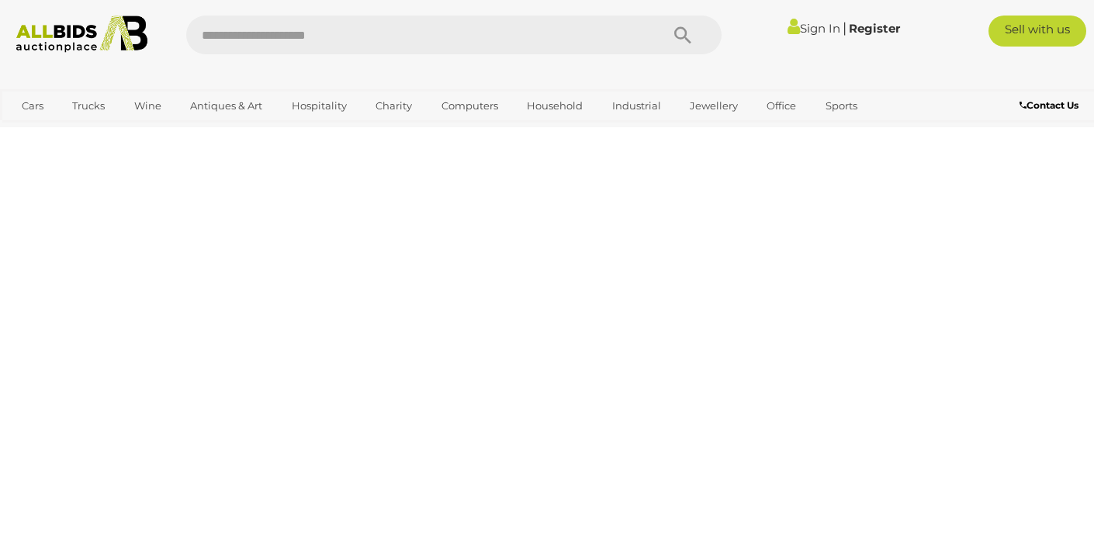
scroll to position [346, 0]
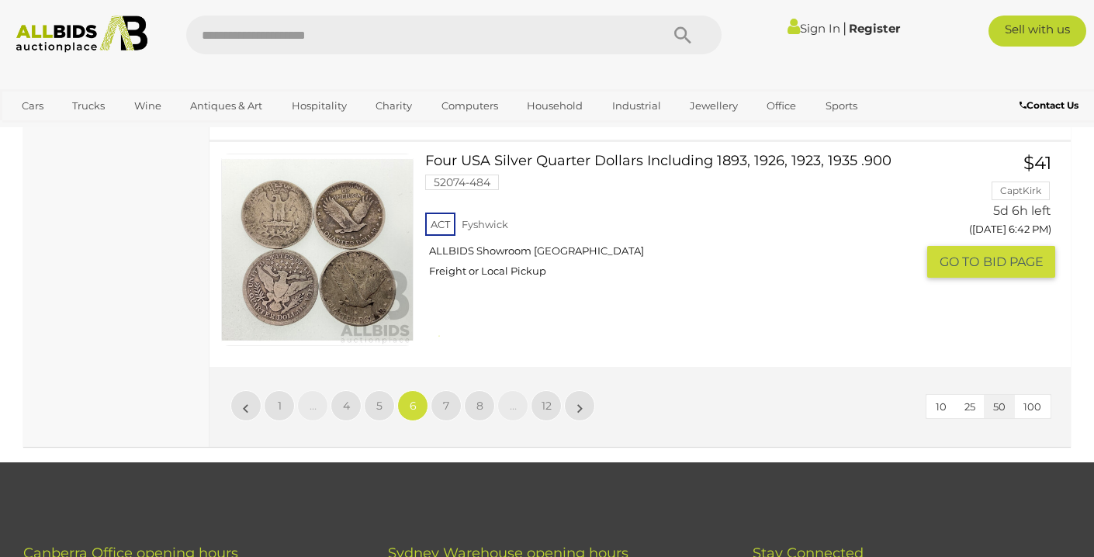
scroll to position [12247, 0]
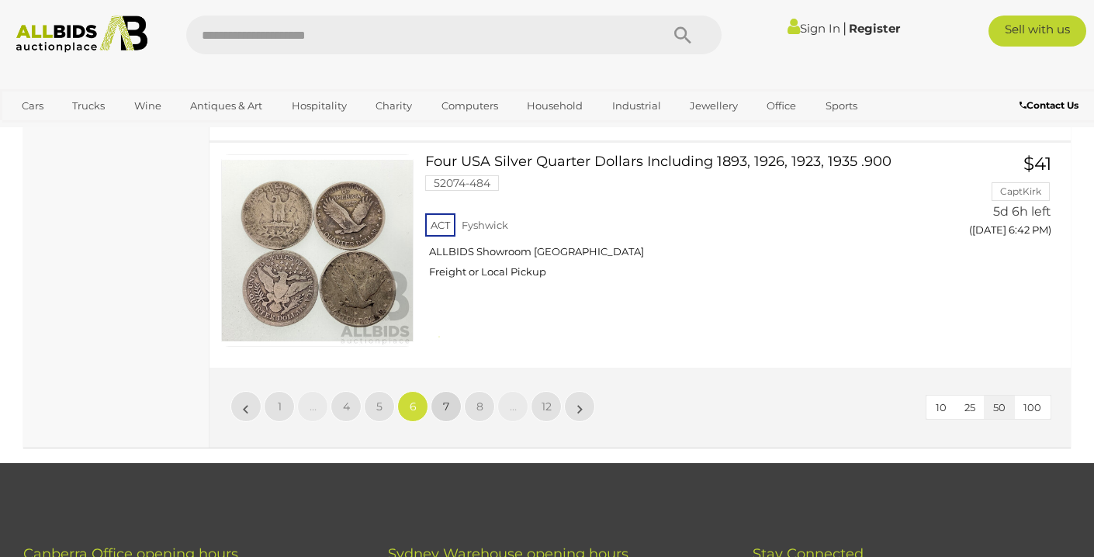
click at [447, 400] on span "7" at bounding box center [446, 407] width 6 height 14
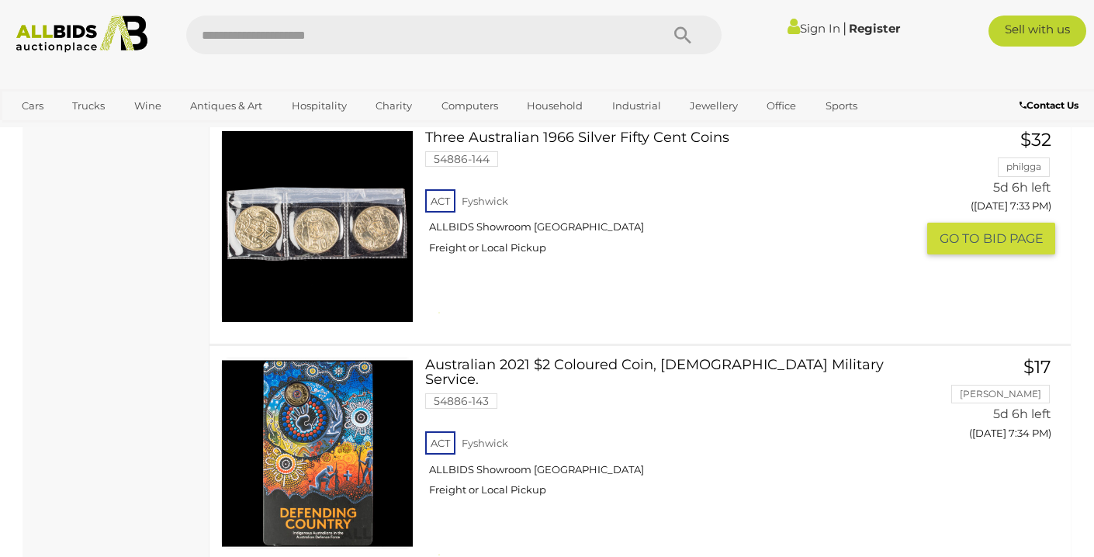
scroll to position [10851, 0]
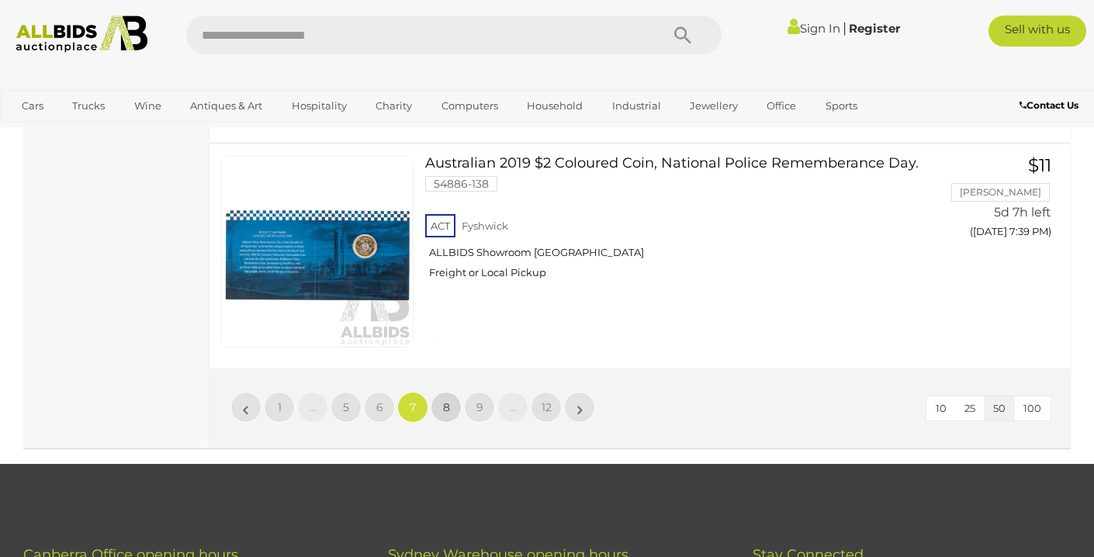
click at [443, 400] on span "8" at bounding box center [446, 407] width 7 height 14
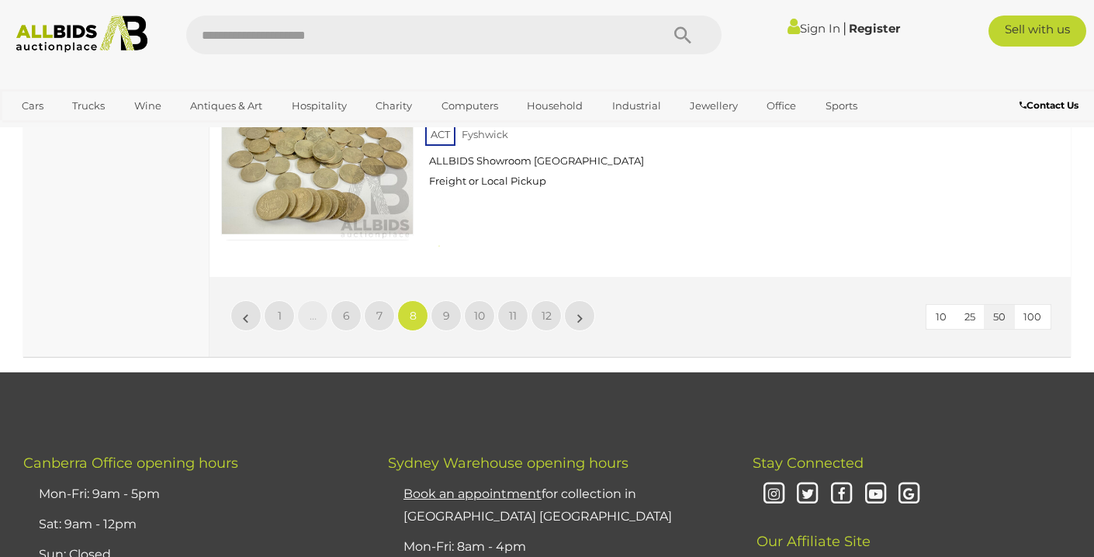
scroll to position [11705, 0]
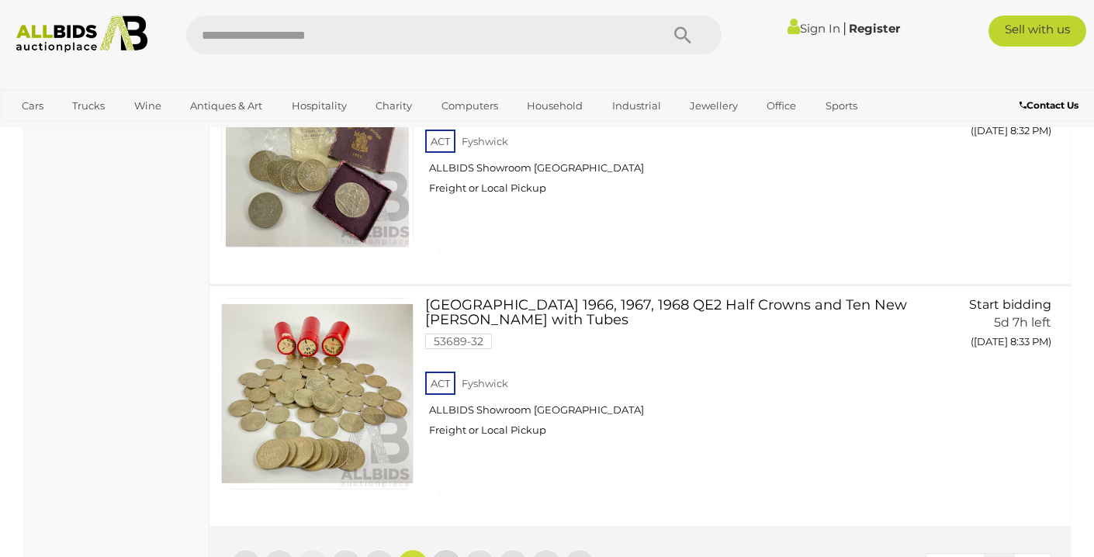
click at [448, 549] on link "9" at bounding box center [446, 564] width 31 height 31
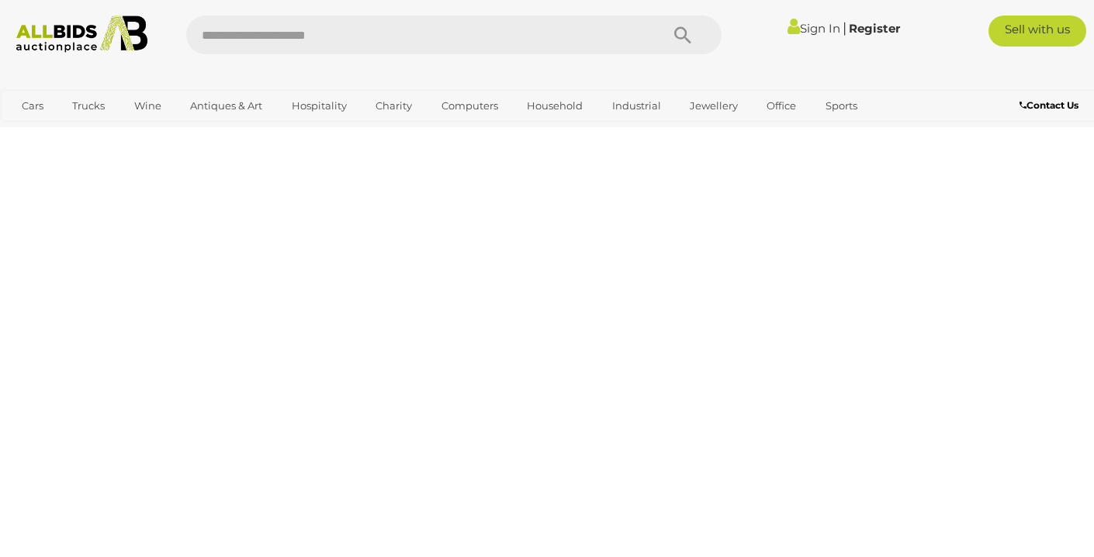
scroll to position [346, 0]
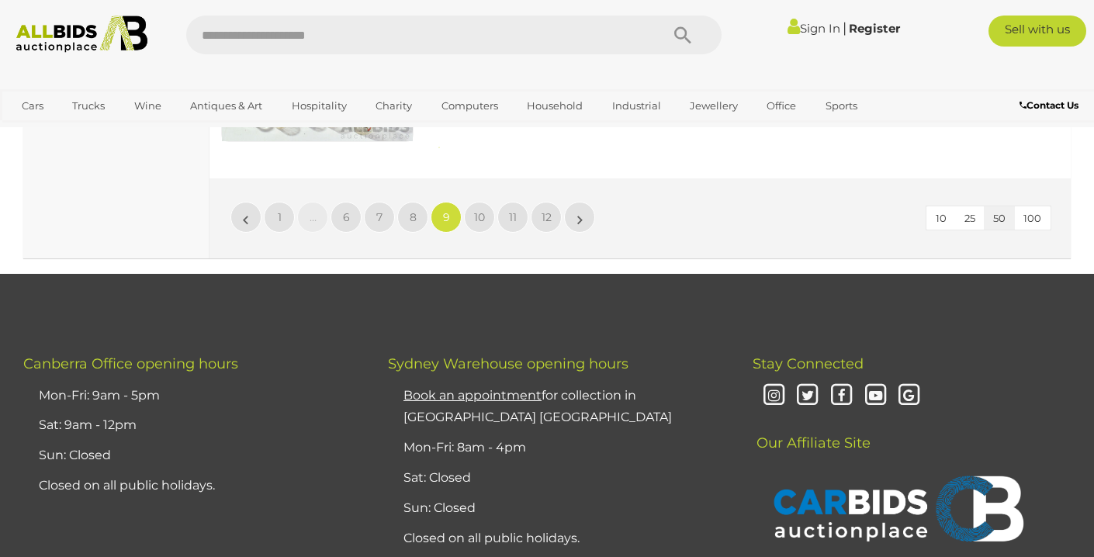
scroll to position [12547, 0]
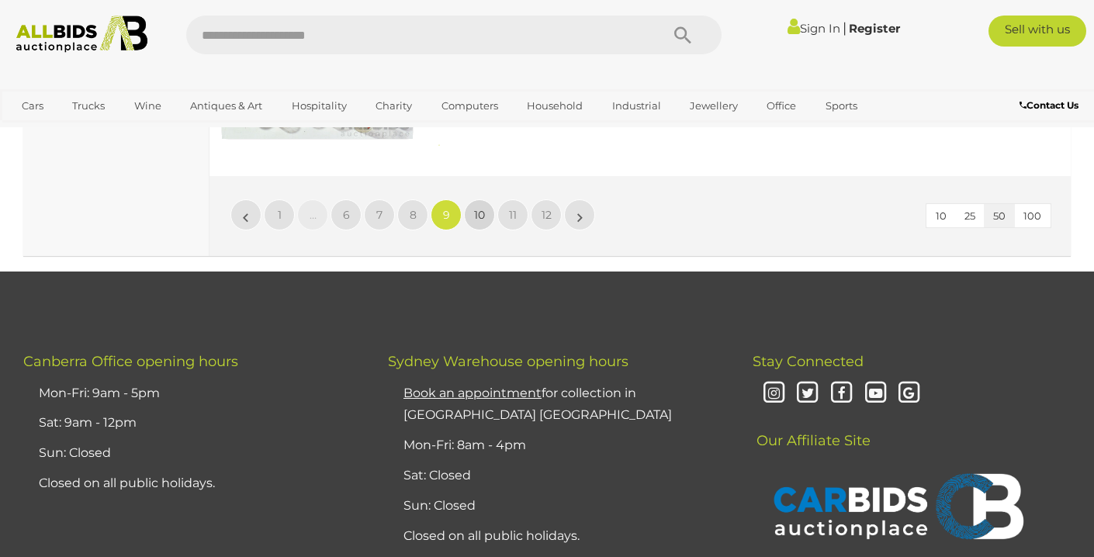
click at [474, 208] on span "10" at bounding box center [479, 215] width 11 height 14
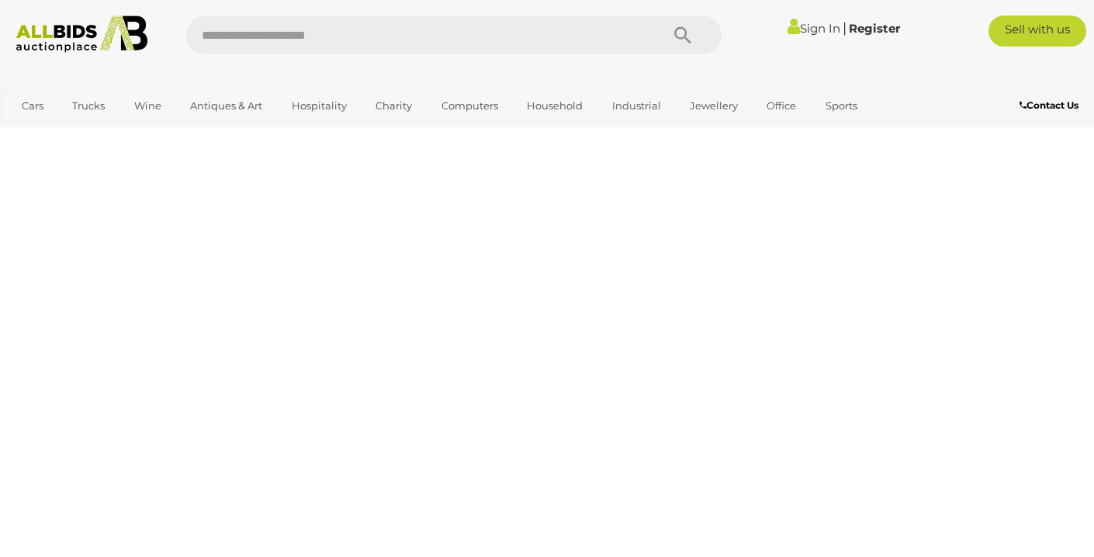
scroll to position [346, 0]
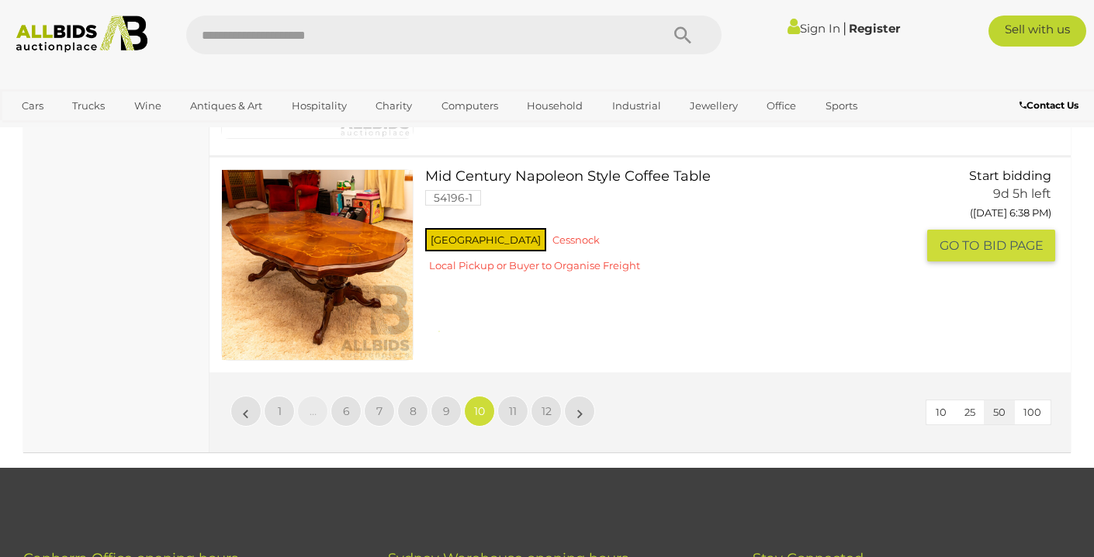
scroll to position [11736, 0]
